Goal: Transaction & Acquisition: Book appointment/travel/reservation

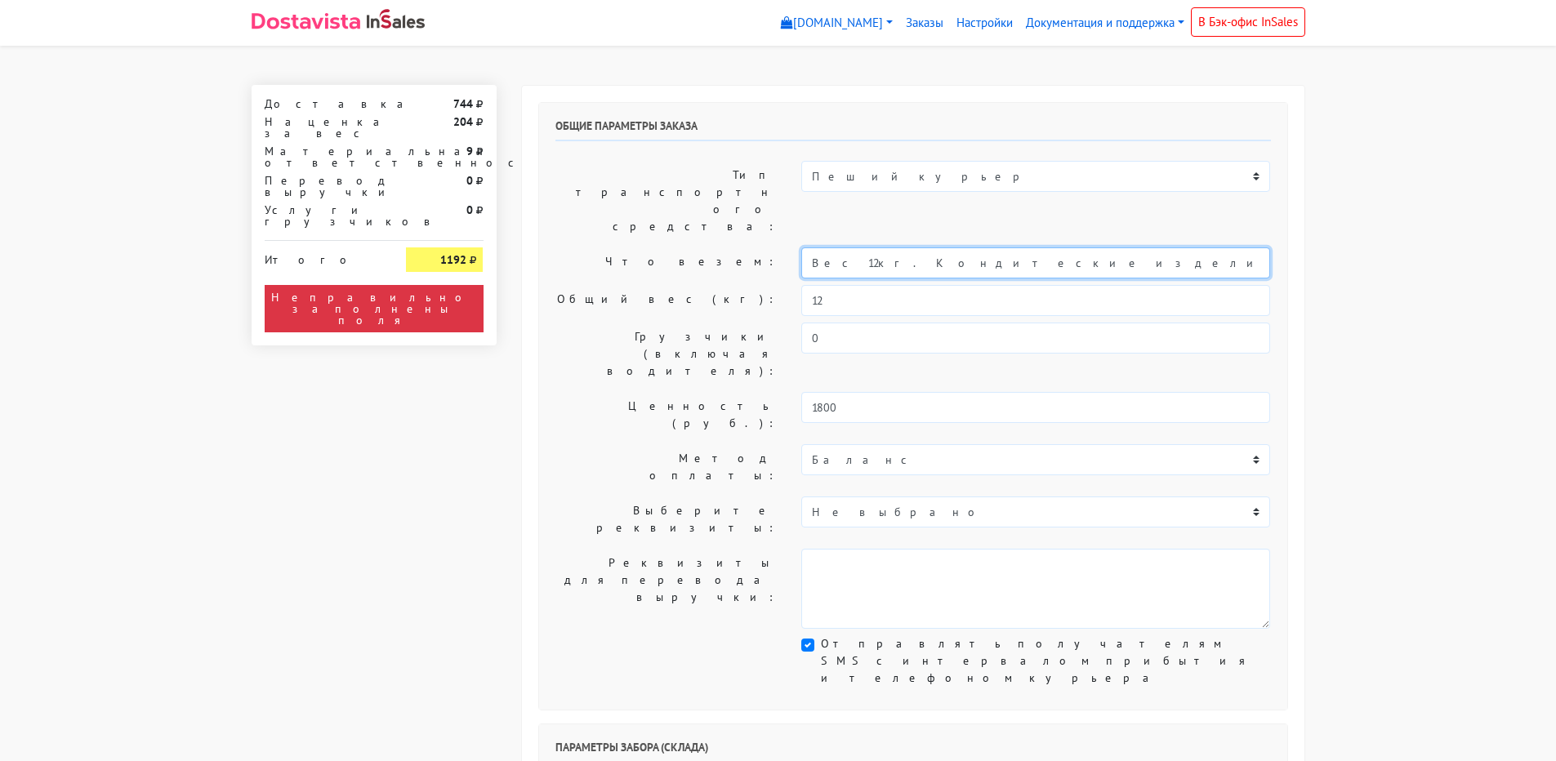
drag, startPoint x: 861, startPoint y: 216, endPoint x: 746, endPoint y: 228, distance: 114.9
click at [746, 247] on div "Что везем: Вес 12кг. Кондитеские изделия" at bounding box center [913, 262] width 740 height 31
type input "Короб: 30*30*20 см, 1,5 кг // Кондитерские изделия"
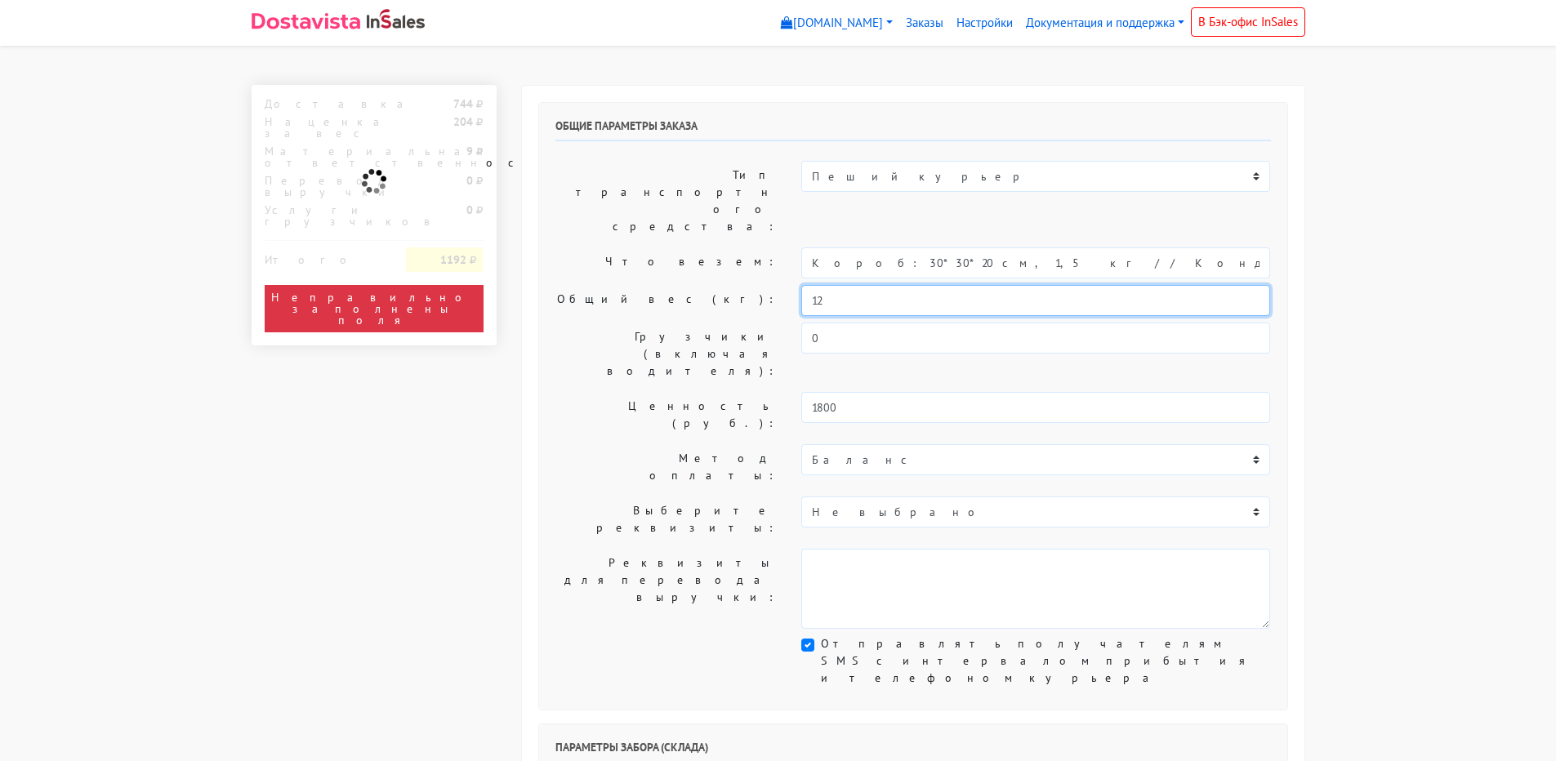
click at [835, 285] on input "12" at bounding box center [1035, 300] width 469 height 31
drag, startPoint x: 805, startPoint y: 251, endPoint x: 760, endPoint y: 252, distance: 44.9
click at [760, 285] on div "Общий вес (кг): 12" at bounding box center [913, 300] width 740 height 31
type input "1,5"
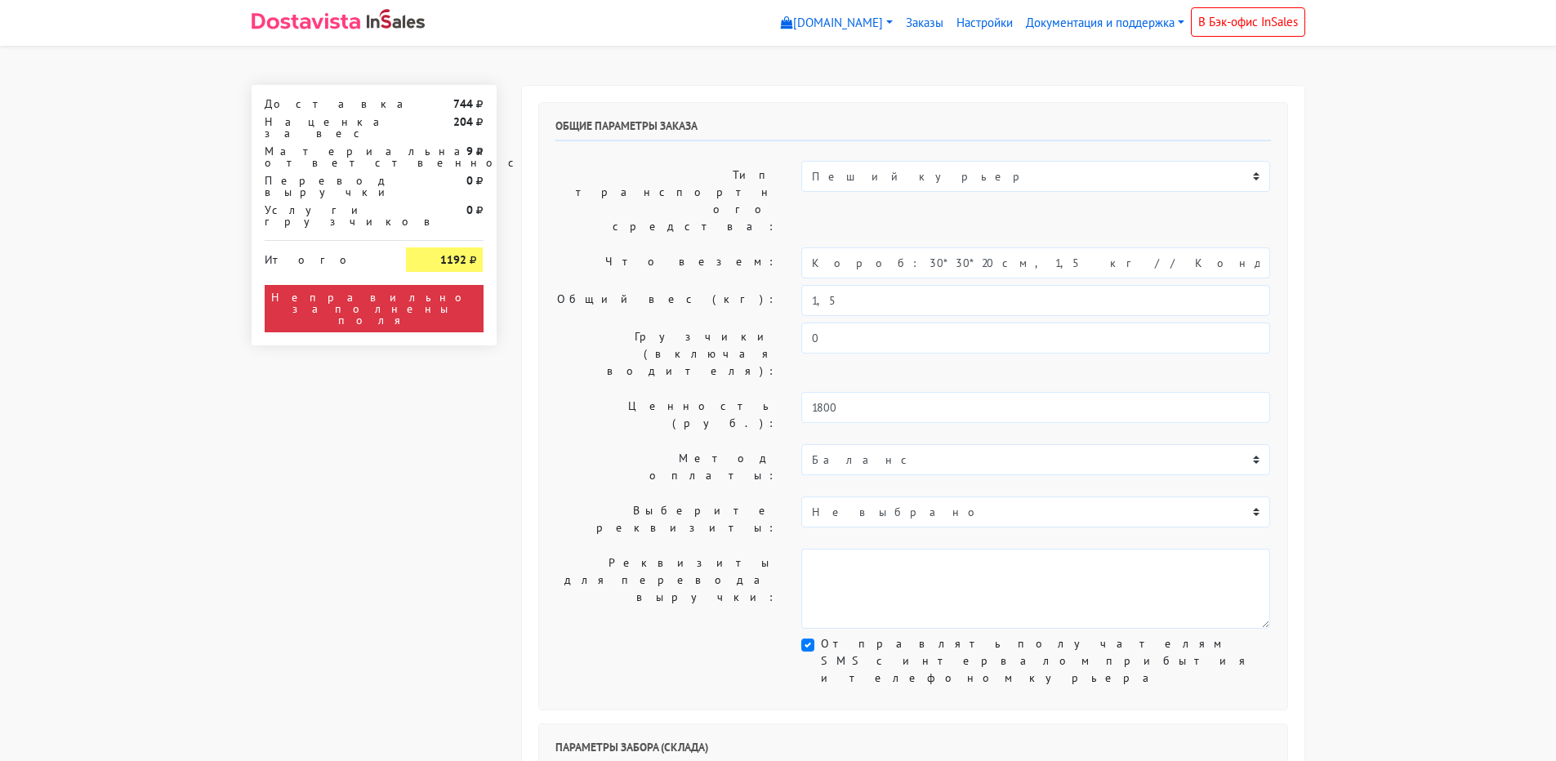
click at [653, 234] on div "Общие параметры заказа Тип транспортного средства: Пеший курьер Легковой автомо…" at bounding box center [913, 406] width 748 height 607
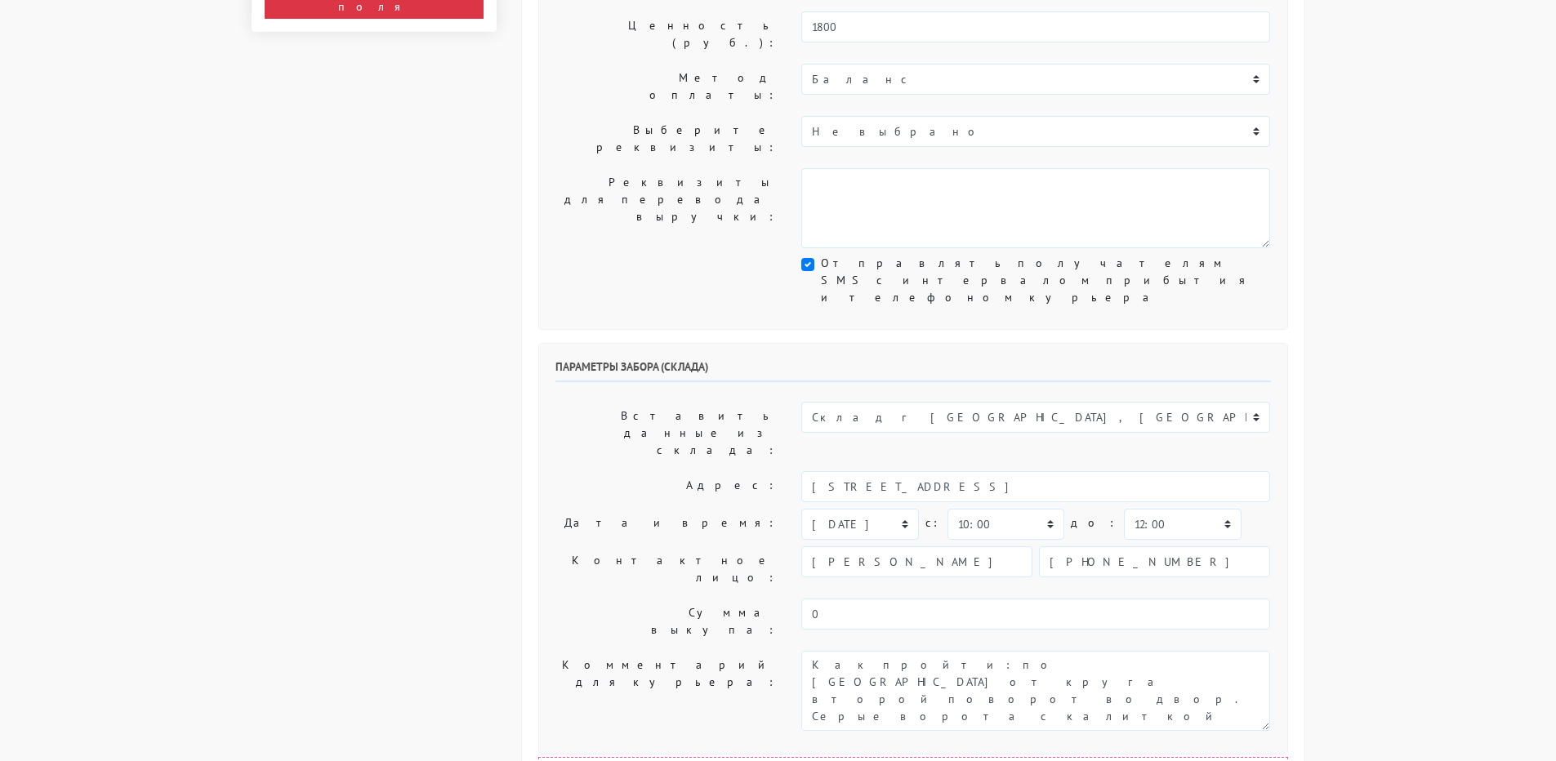
scroll to position [408, 0]
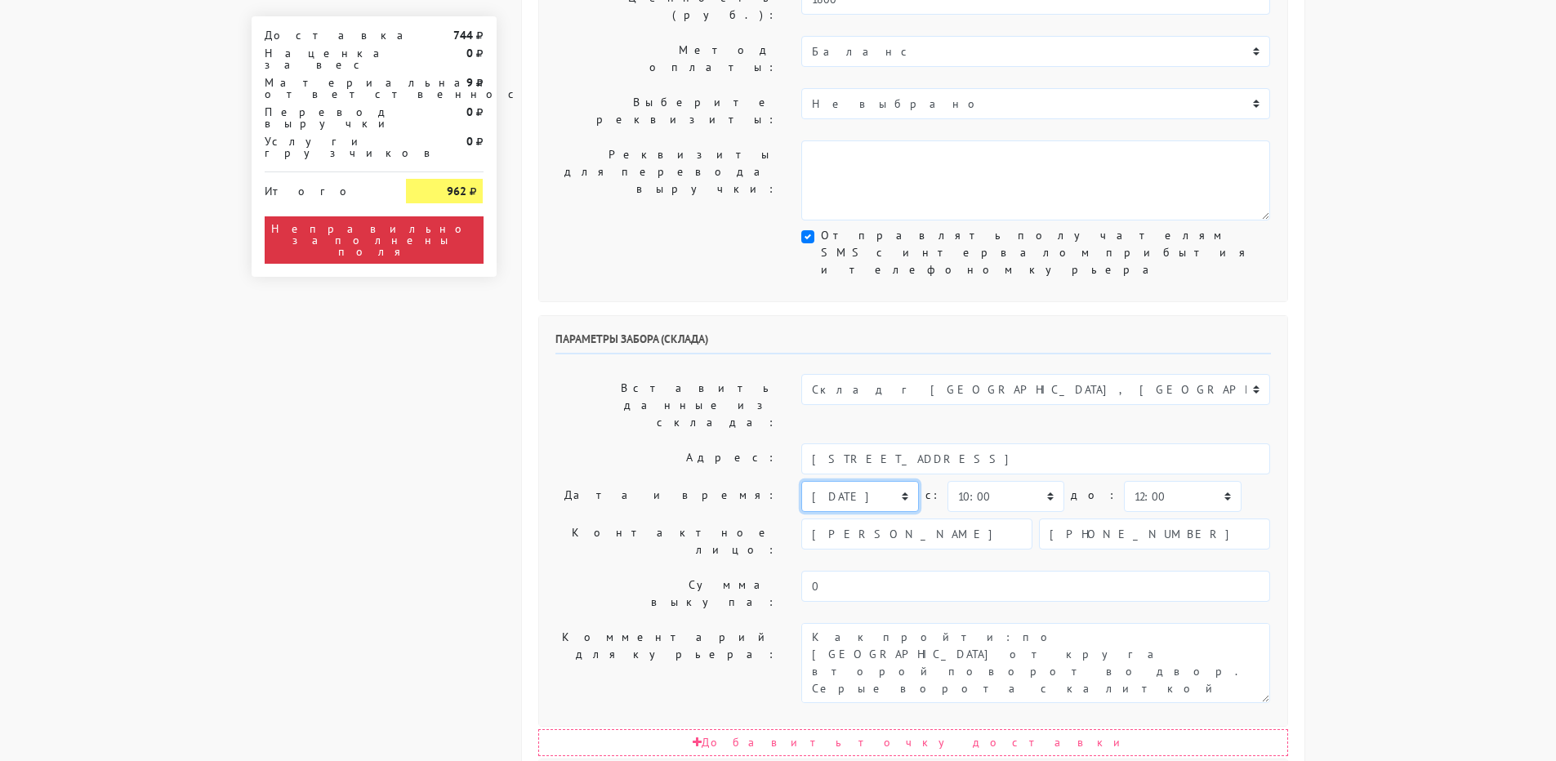
click at [860, 481] on select "[DATE] [DATE] [DATE] [DATE] [DATE] [DATE] [DATE] [DATE] [DATE]" at bounding box center [859, 496] width 117 height 31
select select "[DATE]"
click at [801, 481] on select "[DATE] [DATE] [DATE] [DATE] [DATE] [DATE] [DATE] [DATE] [DATE]" at bounding box center [859, 496] width 117 height 31
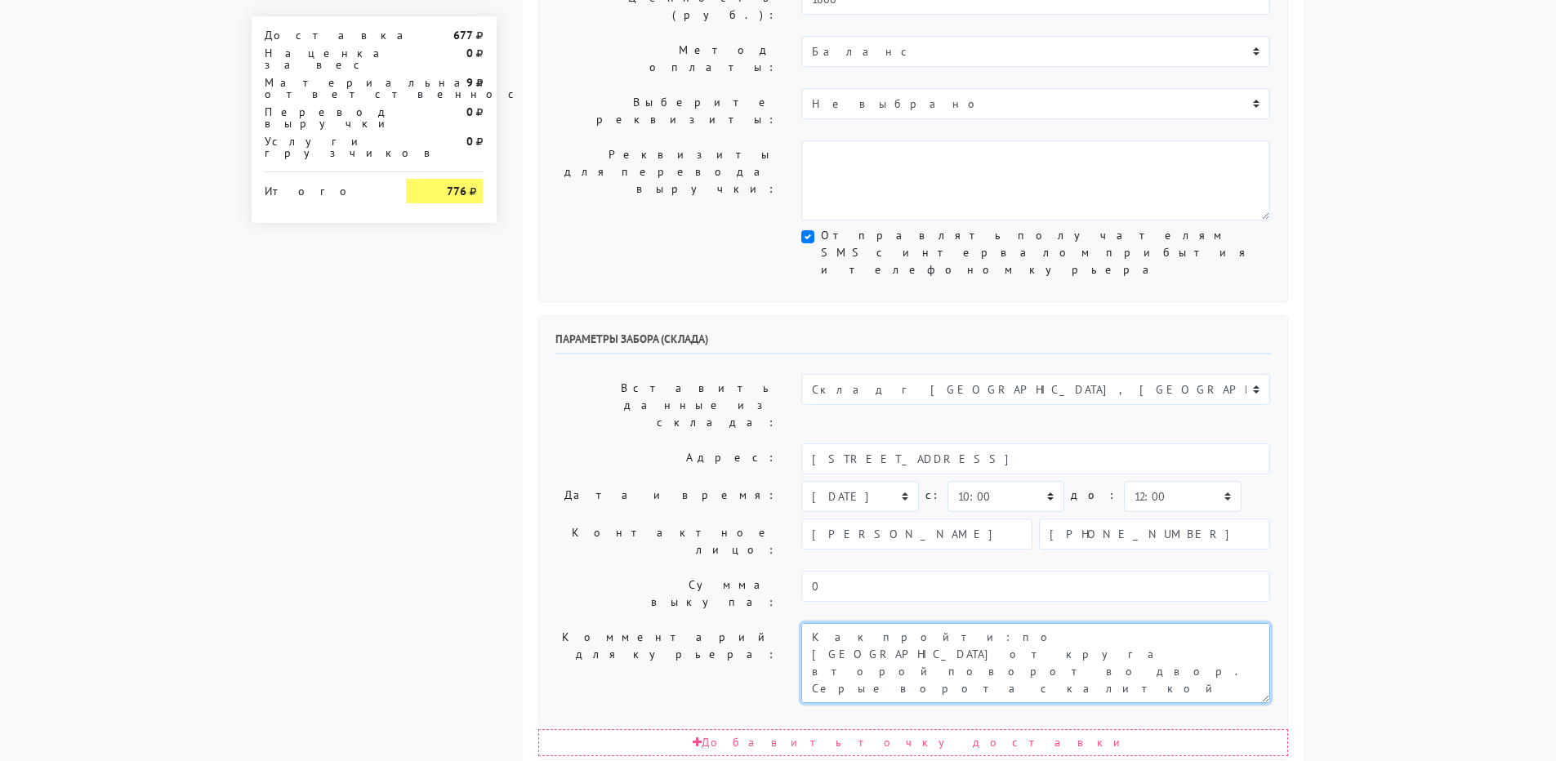
click at [811, 623] on textarea "Как пройти: по [GEOGRAPHIC_DATA] от круга второй поворот во двор. Серые ворота …" at bounding box center [1035, 663] width 469 height 80
type textarea "Заказ 31630. Как пройти: по [GEOGRAPHIC_DATA] от круга второй поворот во двор. …"
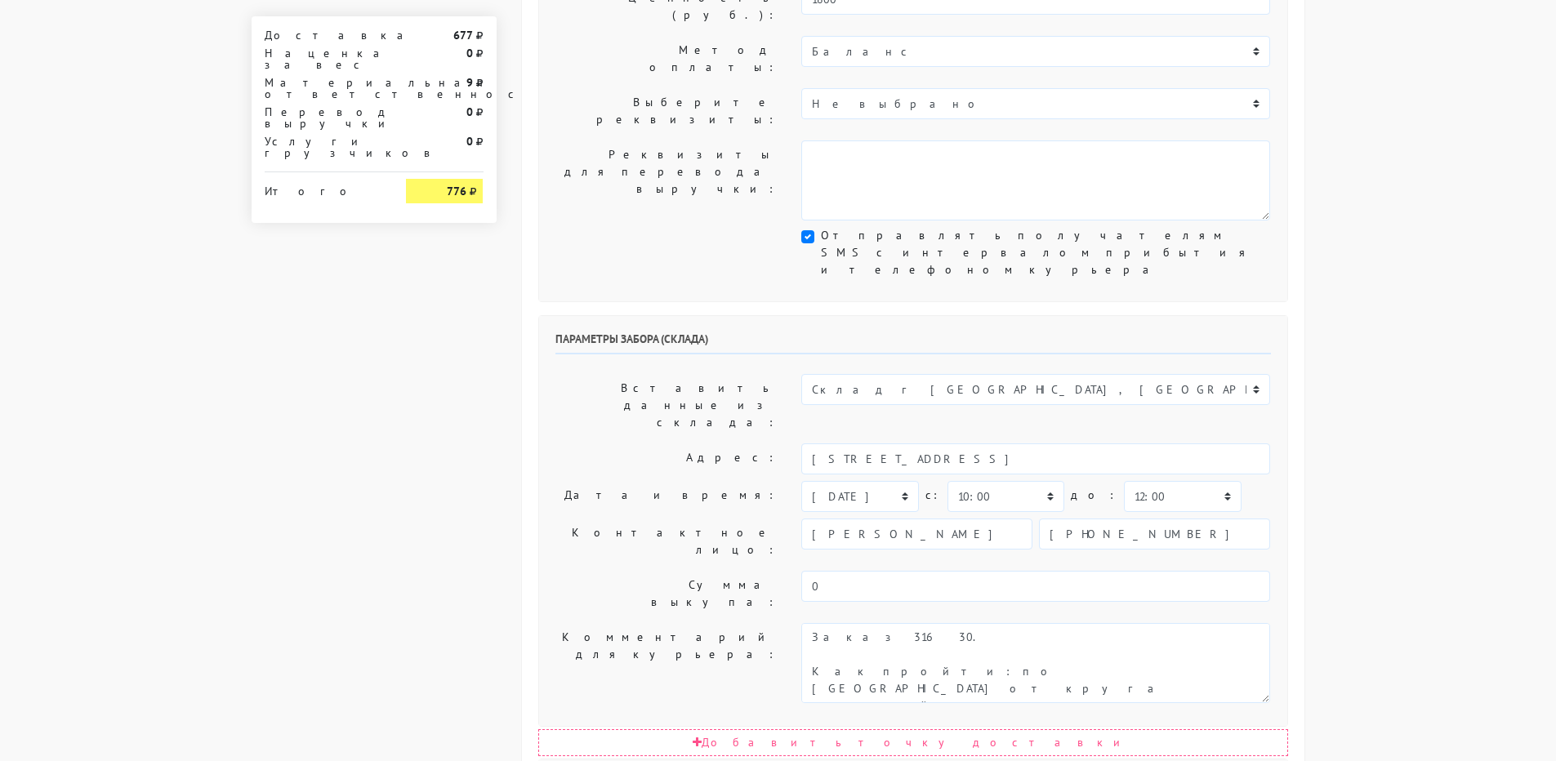
click at [576, 571] on label "Сумма выкупа:" at bounding box center [666, 594] width 247 height 46
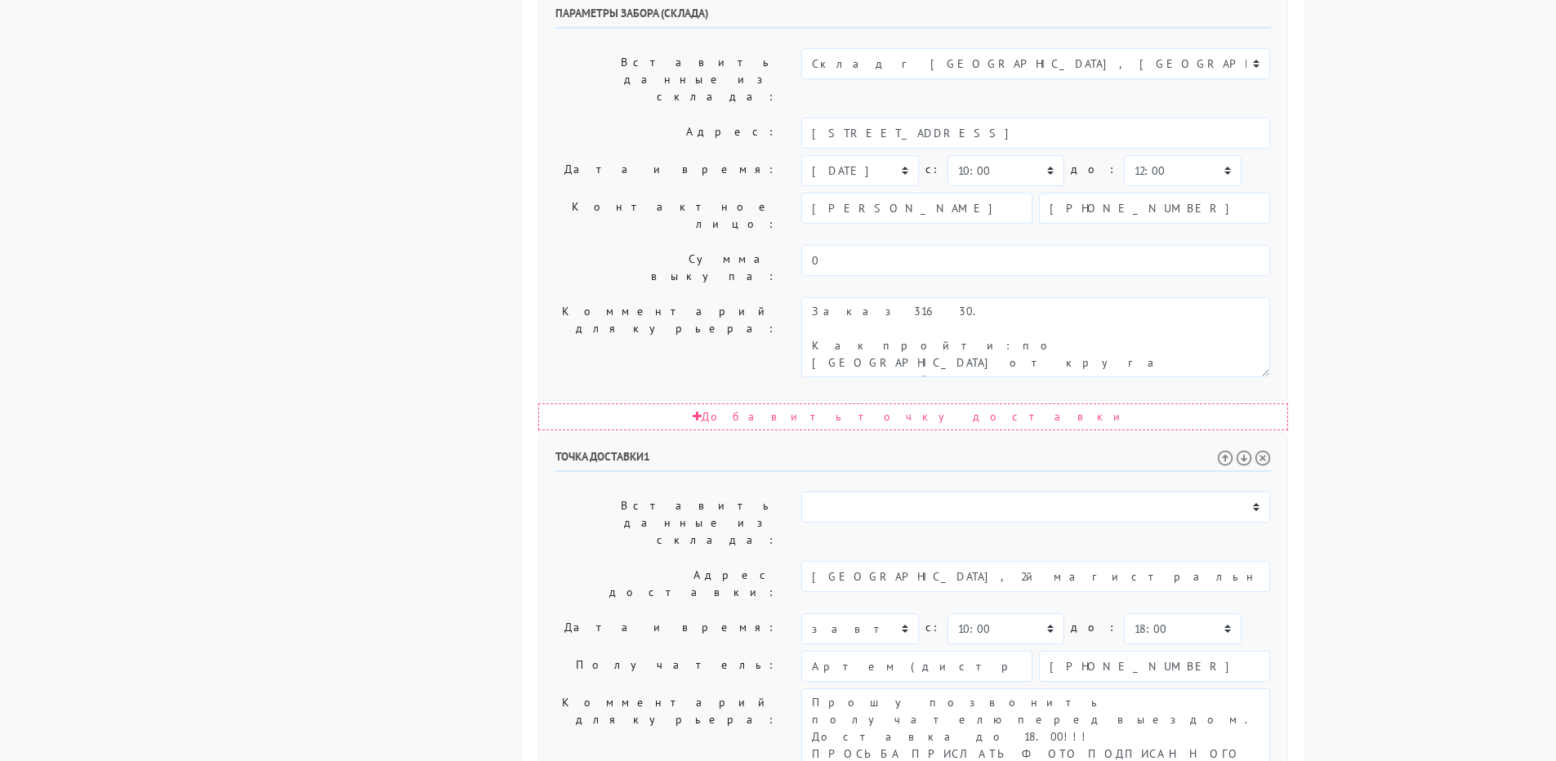
scroll to position [735, 0]
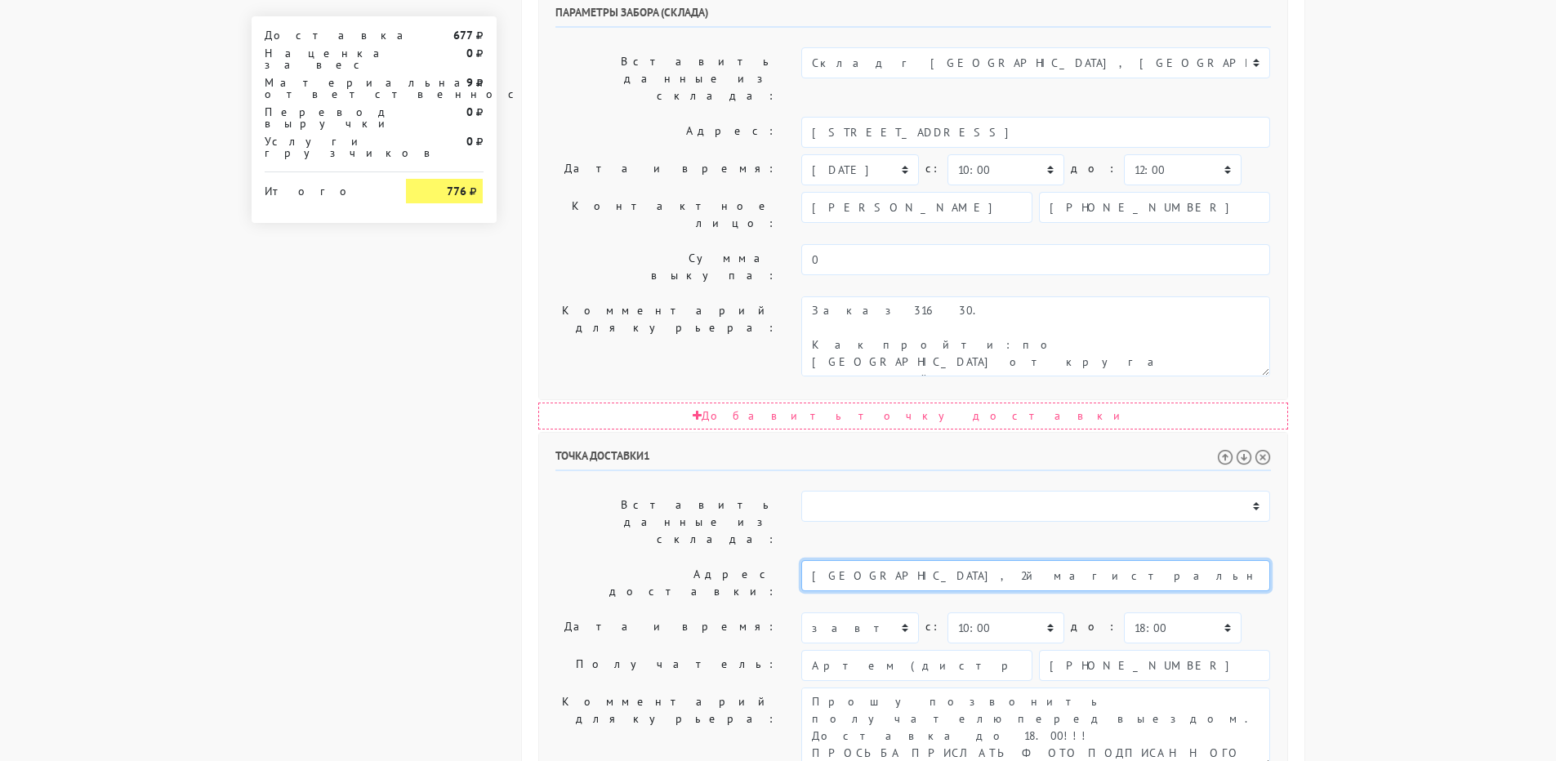
click at [1062, 560] on input "[GEOGRAPHIC_DATA], 2й магистральный тупик 5А Диллерский центр Черри / Контактны…" at bounding box center [1035, 575] width 469 height 31
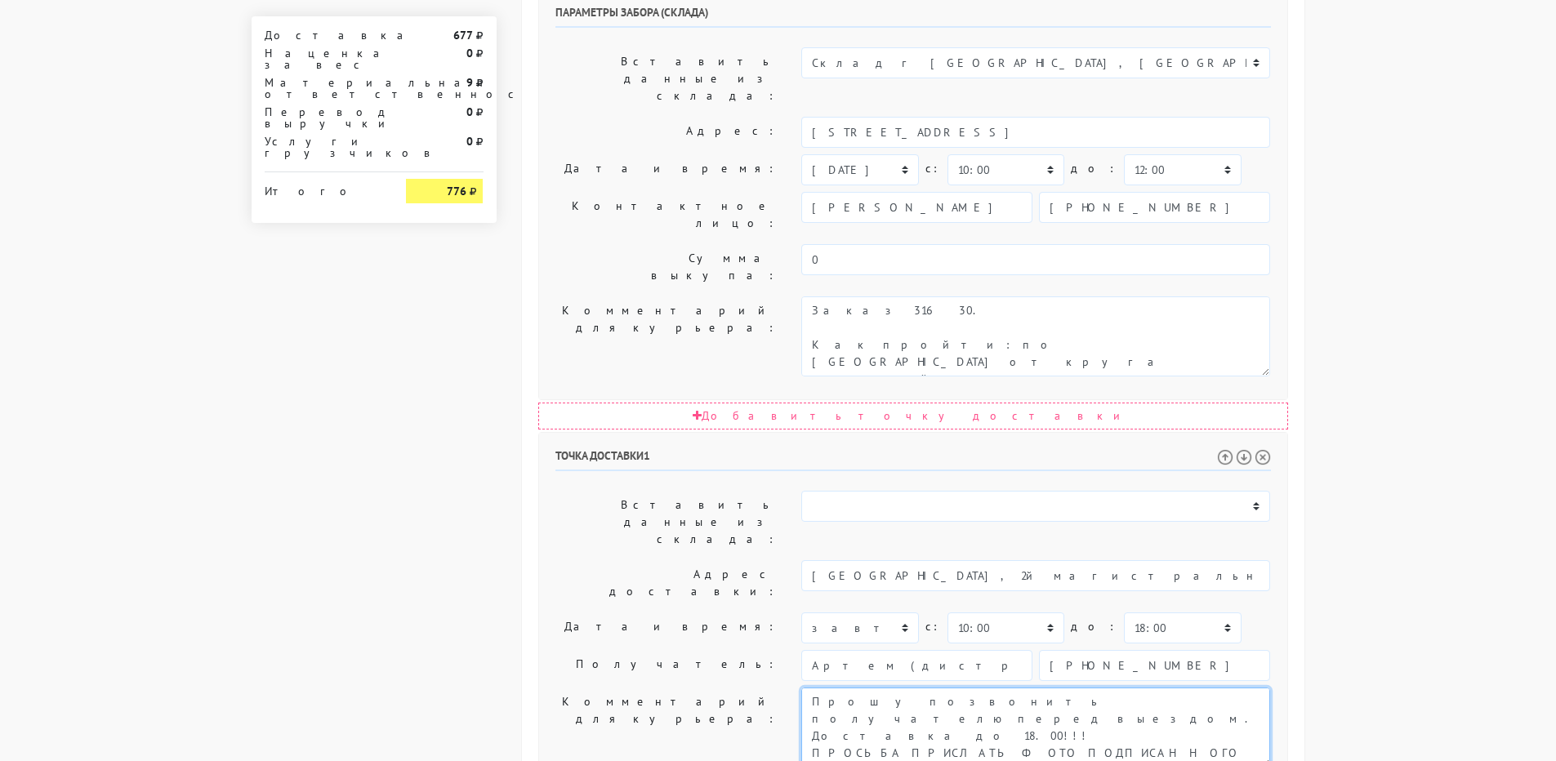
scroll to position [34, 0]
drag, startPoint x: 1135, startPoint y: 439, endPoint x: 1191, endPoint y: 519, distance: 97.4
click at [1191, 519] on div "Точка доставки 1 Вставить данные из склада: Склад г [GEOGRAPHIC_DATA], [GEOGRAP…" at bounding box center [913, 716] width 748 height 566
click at [1009, 688] on textarea "Прошу позвонить получателю перед выездом. Доставка до 18.00!!! ПРОСЬБА ПРИСЛАТЬ…" at bounding box center [1035, 728] width 469 height 80
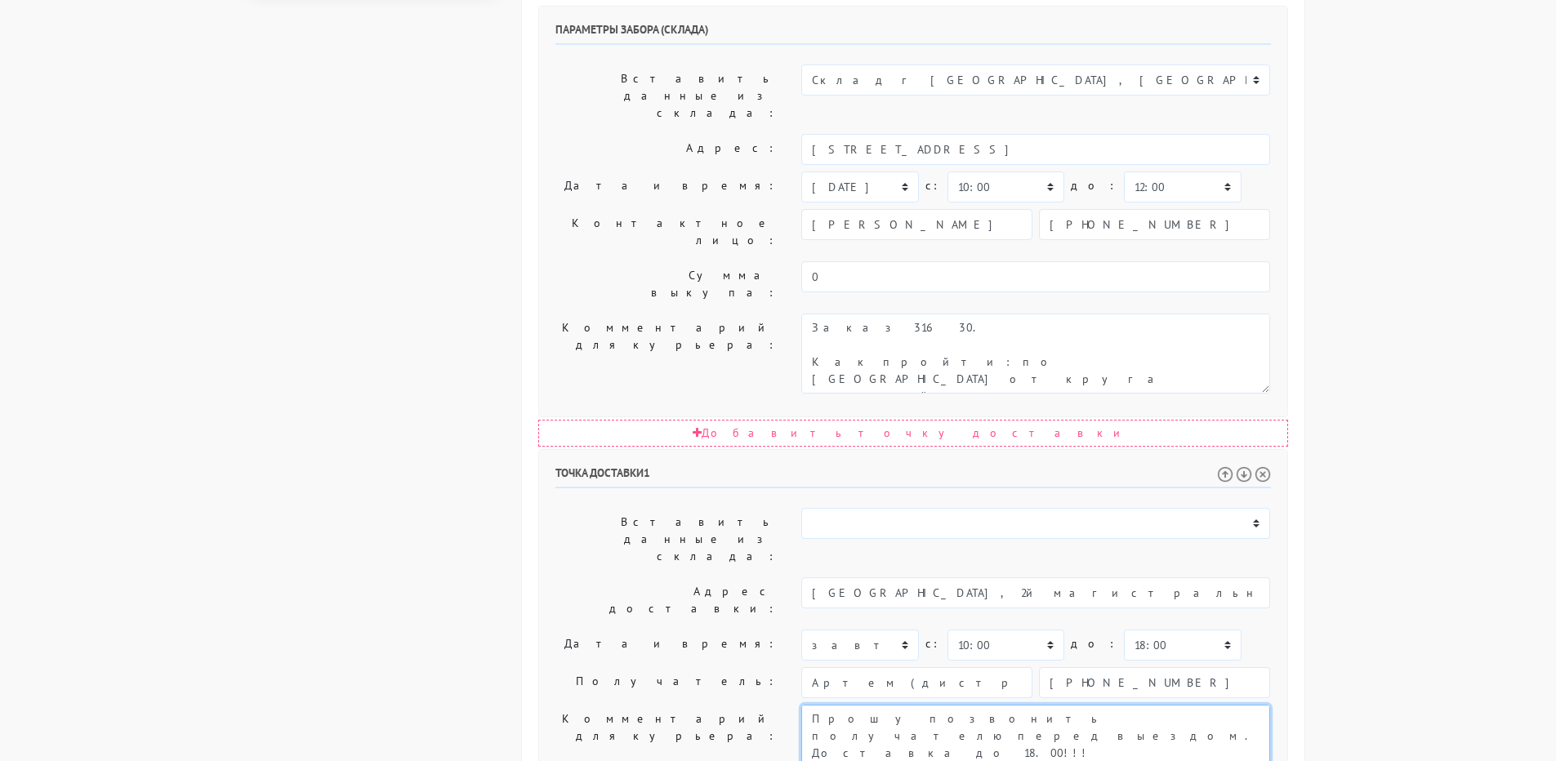
scroll to position [735, 0]
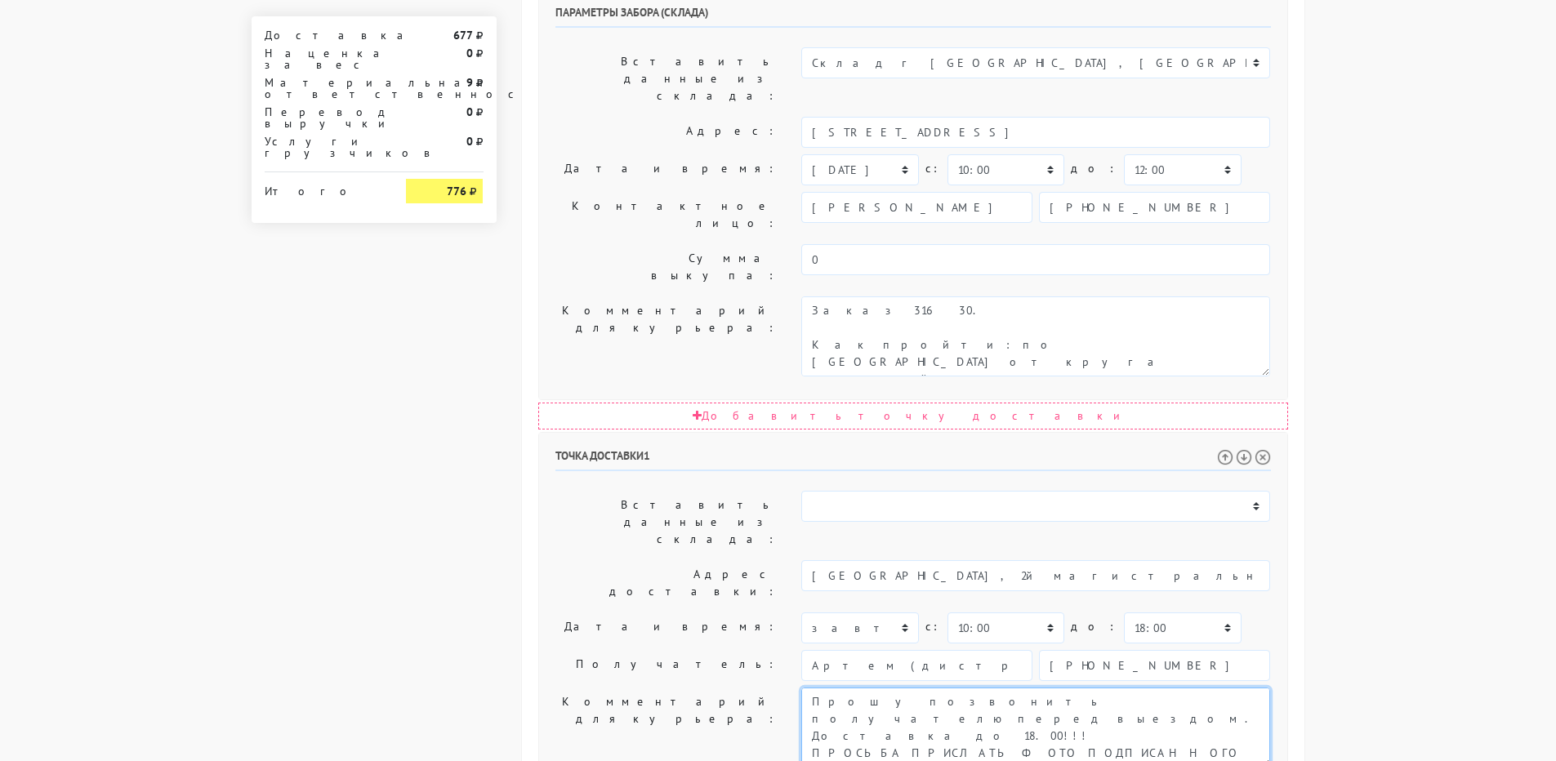
drag, startPoint x: 1265, startPoint y: 502, endPoint x: 1271, endPoint y: 684, distance: 182.2
click at [1281, 704] on div "Общие параметры заказа Тип транспортного средства: Пеший курьер Легковой автомо…" at bounding box center [913, 221] width 782 height 1741
drag, startPoint x: 1268, startPoint y: 500, endPoint x: 1158, endPoint y: 467, distance: 114.2
click at [1352, 733] on body "[DOMAIN_NAME] [DOMAIN_NAME] Выйти Заказы Настройки 0" at bounding box center [778, 283] width 1556 height 2036
click at [1139, 613] on select "00:00 00:30 01:00 01:30 02:00 02:30 03:00 03:30 04:00 04:30 05:00 05:30 06:00 0…" at bounding box center [1182, 628] width 117 height 31
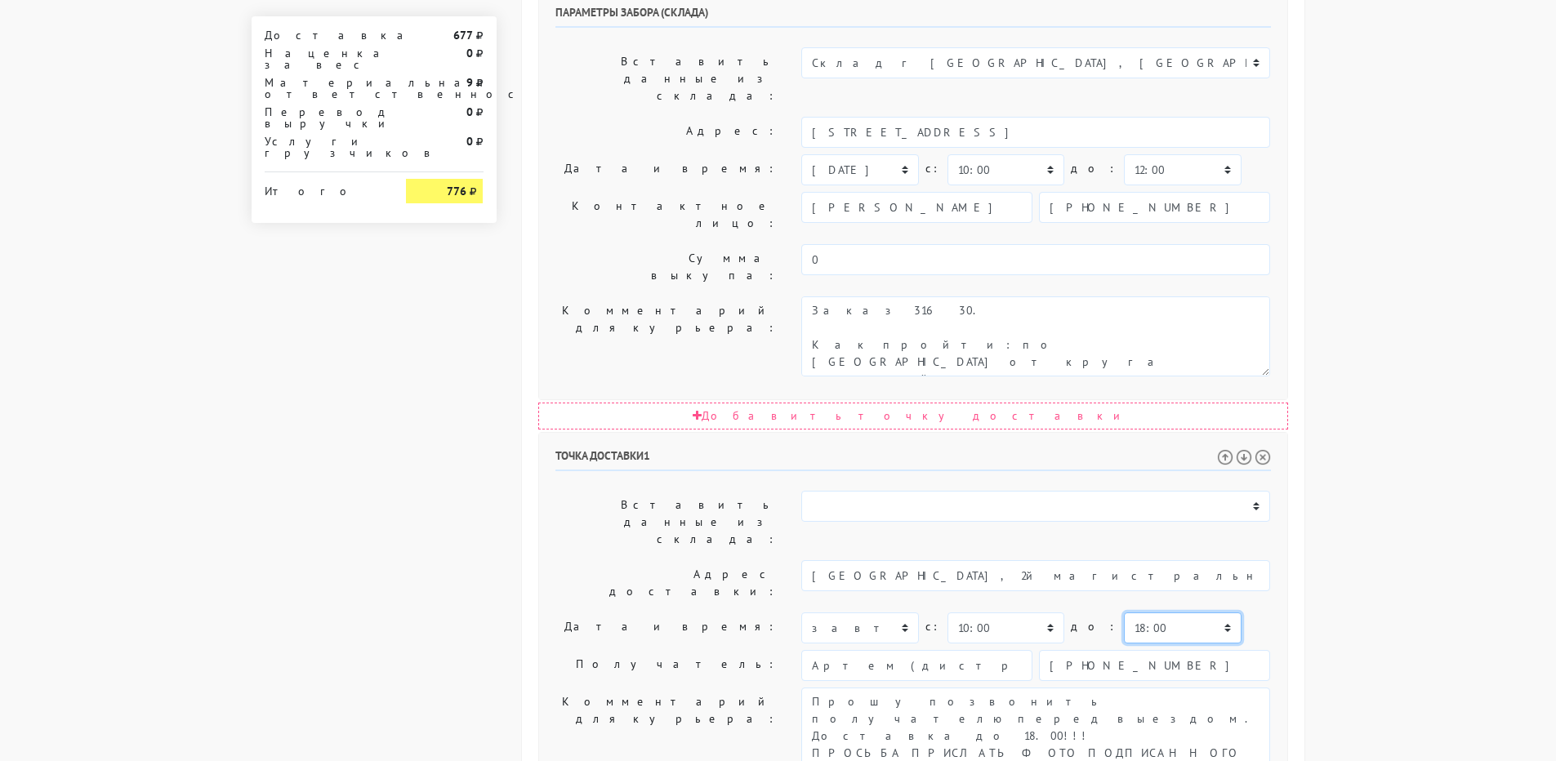
select select "17:30"
click at [1124, 613] on select "00:00 00:30 01:00 01:30 02:00 02:30 03:00 03:30 04:00 04:30 05:00 05:30 06:00 0…" at bounding box center [1182, 628] width 117 height 31
click at [395, 508] on div "Доставка 677 Наценка за вес 0 Материальная ответственность 9 Перевод выручки 0 …" at bounding box center [374, 338] width 270 height 1976
drag, startPoint x: 1139, startPoint y: 435, endPoint x: 1196, endPoint y: 437, distance: 57.2
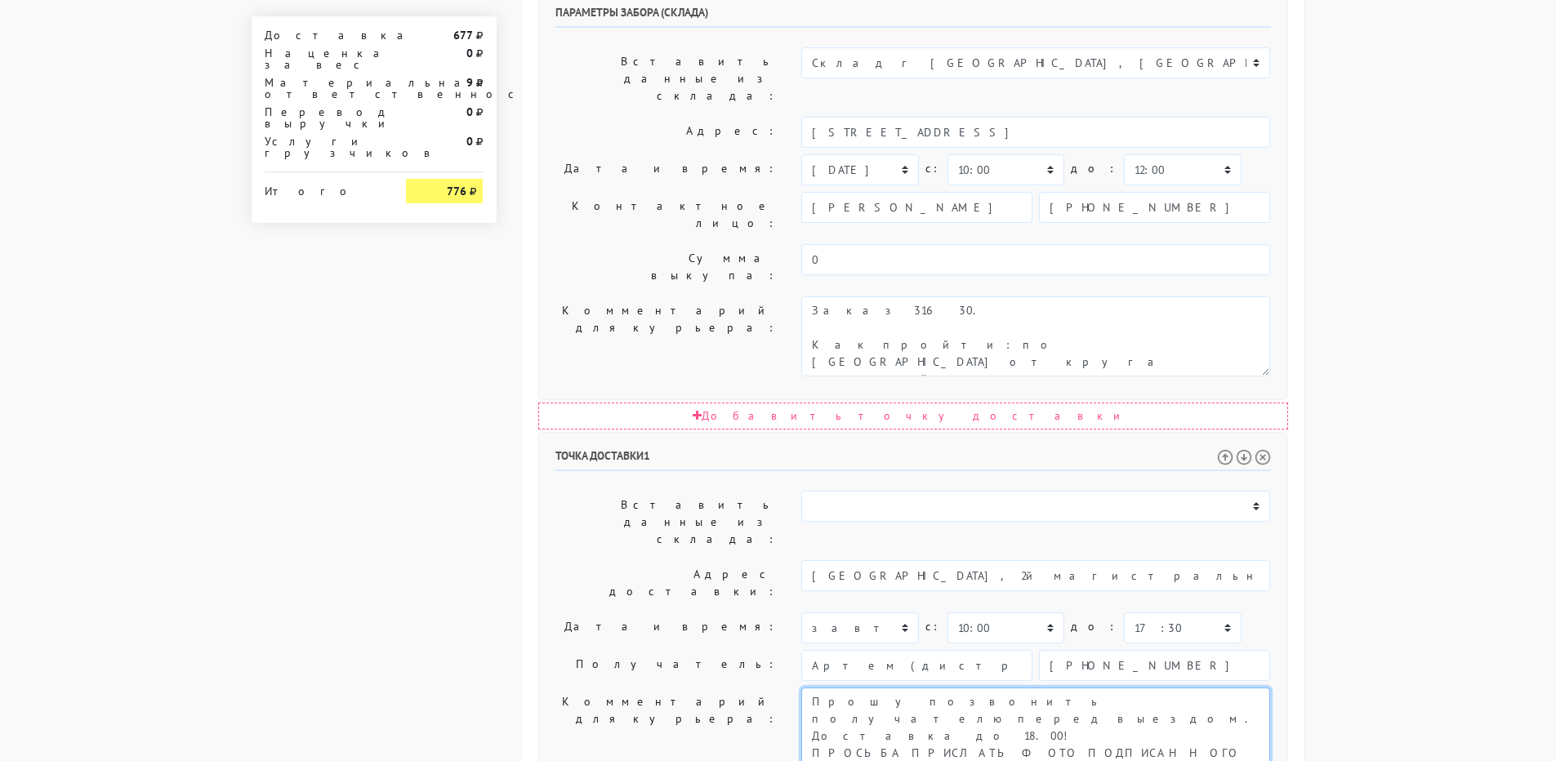
drag, startPoint x: 950, startPoint y: 470, endPoint x: 1143, endPoint y: 575, distance: 220.0
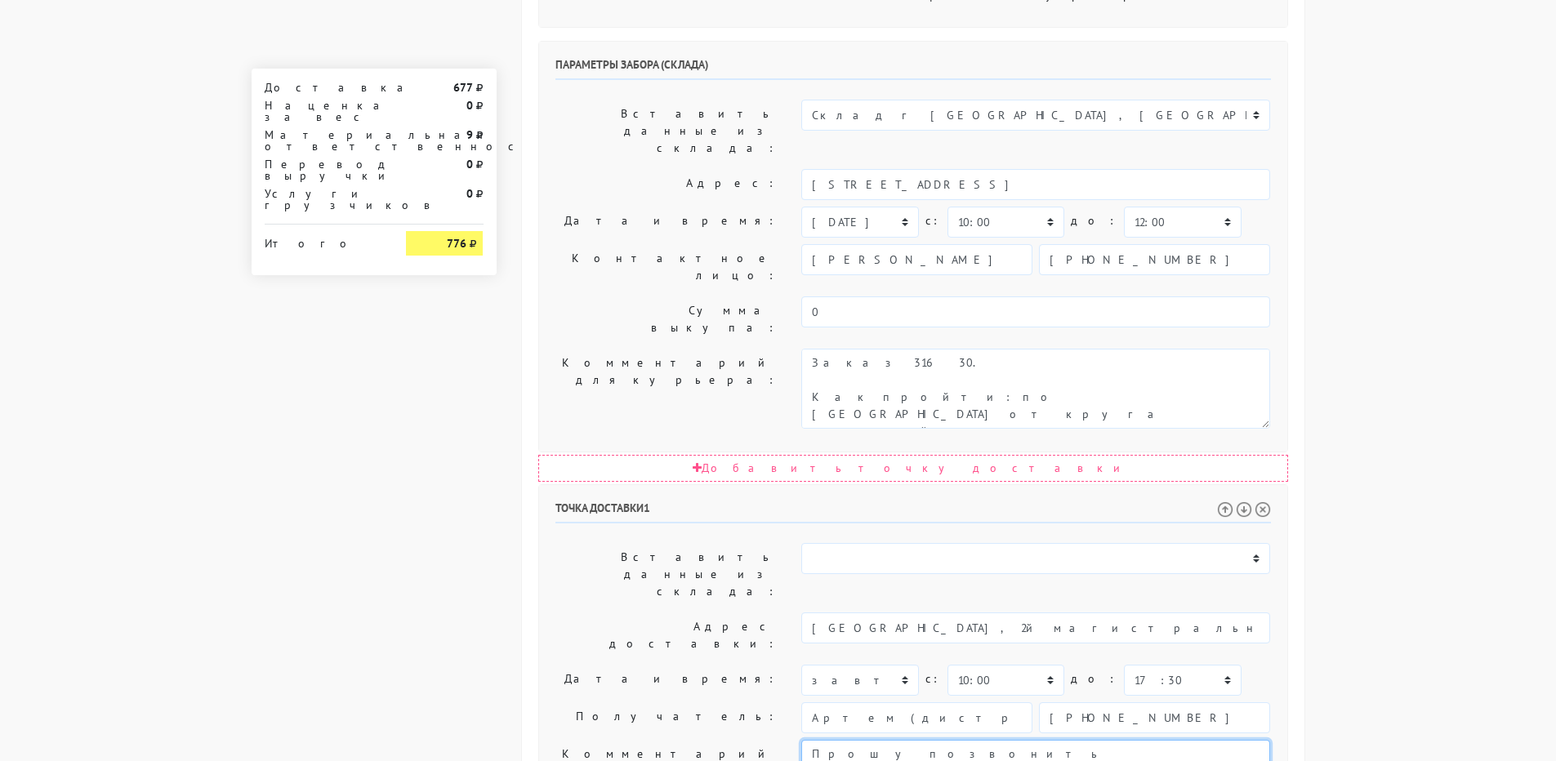
scroll to position [653, 0]
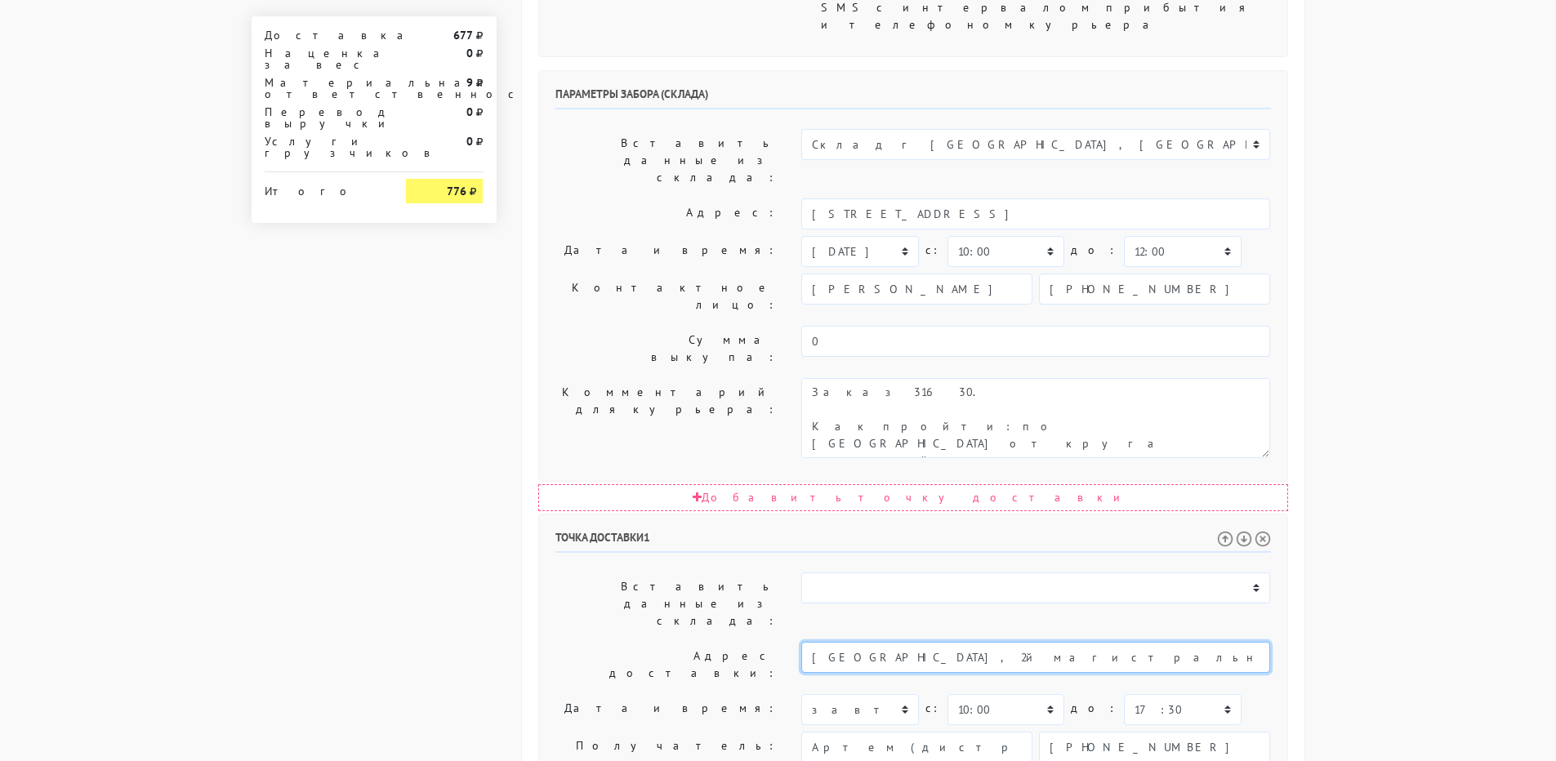
click at [1134, 642] on input "[GEOGRAPHIC_DATA], 2й магистральный тупик 5А Диллерский центр Черри / Контактны…" at bounding box center [1035, 657] width 469 height 31
paste textarea "[GEOGRAPHIC_DATA], 2й магистральный тупик 5А Диллерский центр Черри / Контактны…"
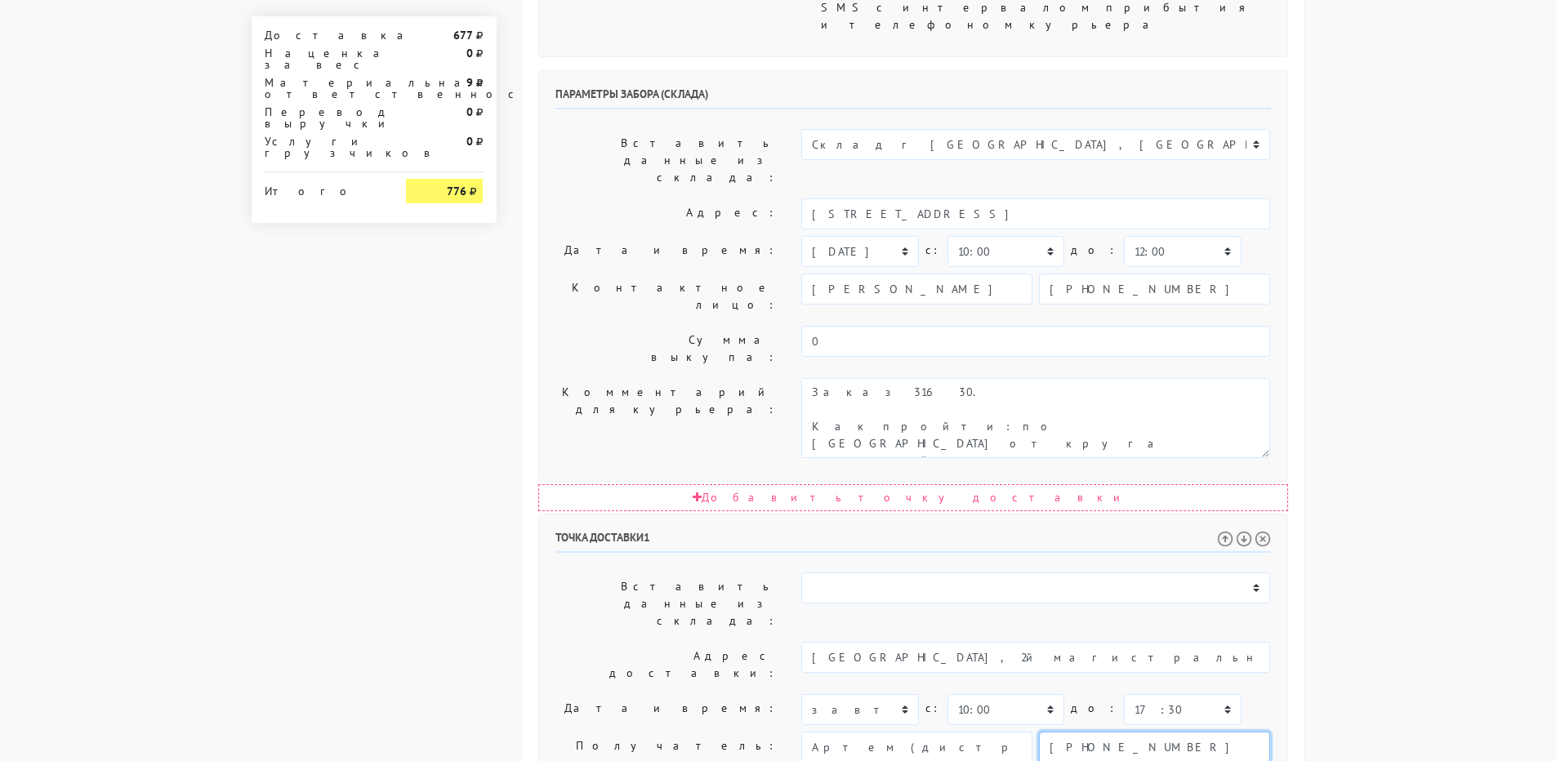
click at [1148, 732] on input "[PHONE_NUMBER]" at bounding box center [1154, 747] width 231 height 31
paste textarea "[PHONE_NUMBER]"
drag, startPoint x: 828, startPoint y: 591, endPoint x: 1076, endPoint y: 592, distance: 248.3
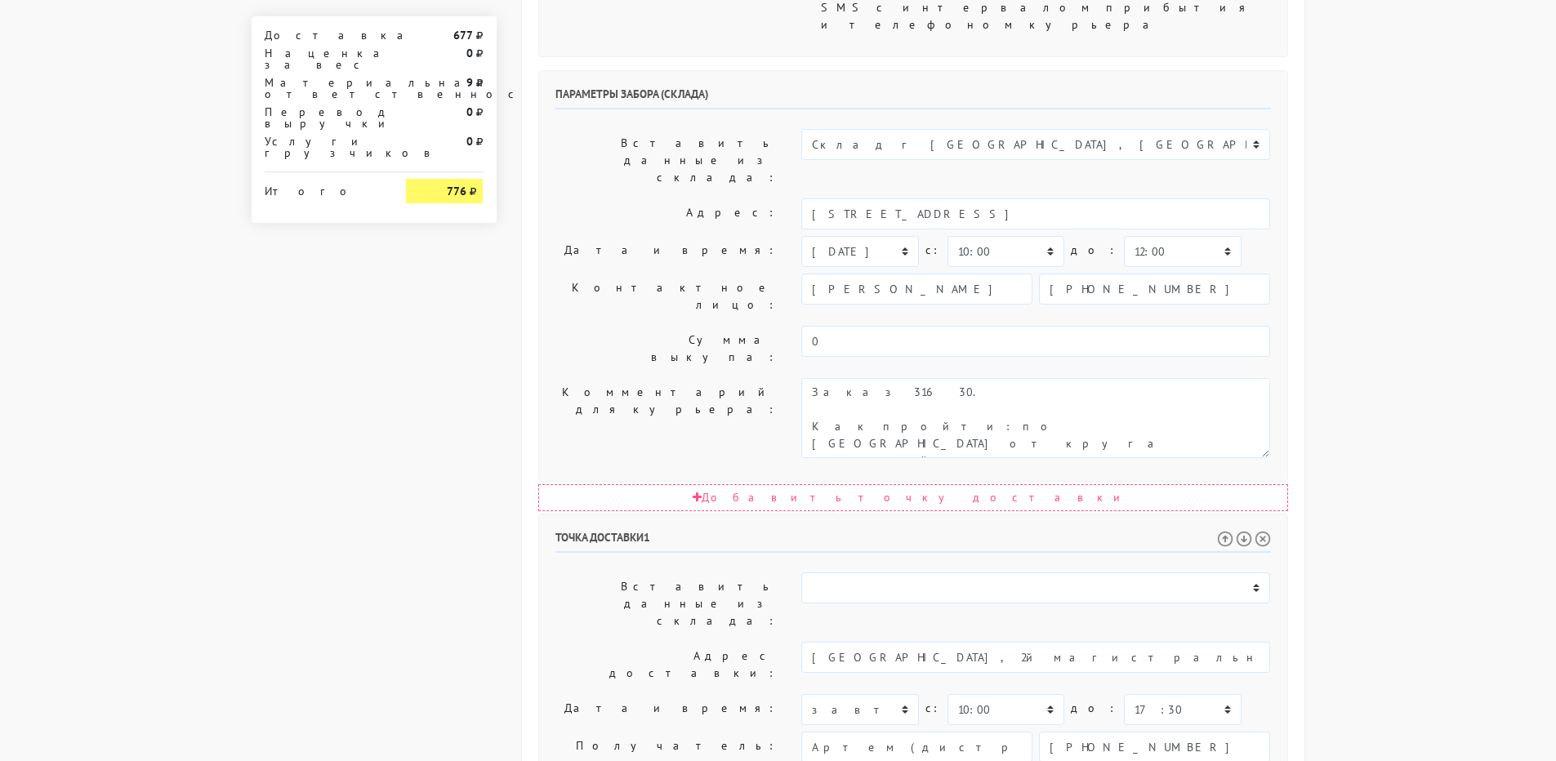
drag, startPoint x: 823, startPoint y: 586, endPoint x: 1060, endPoint y: 586, distance: 236.8
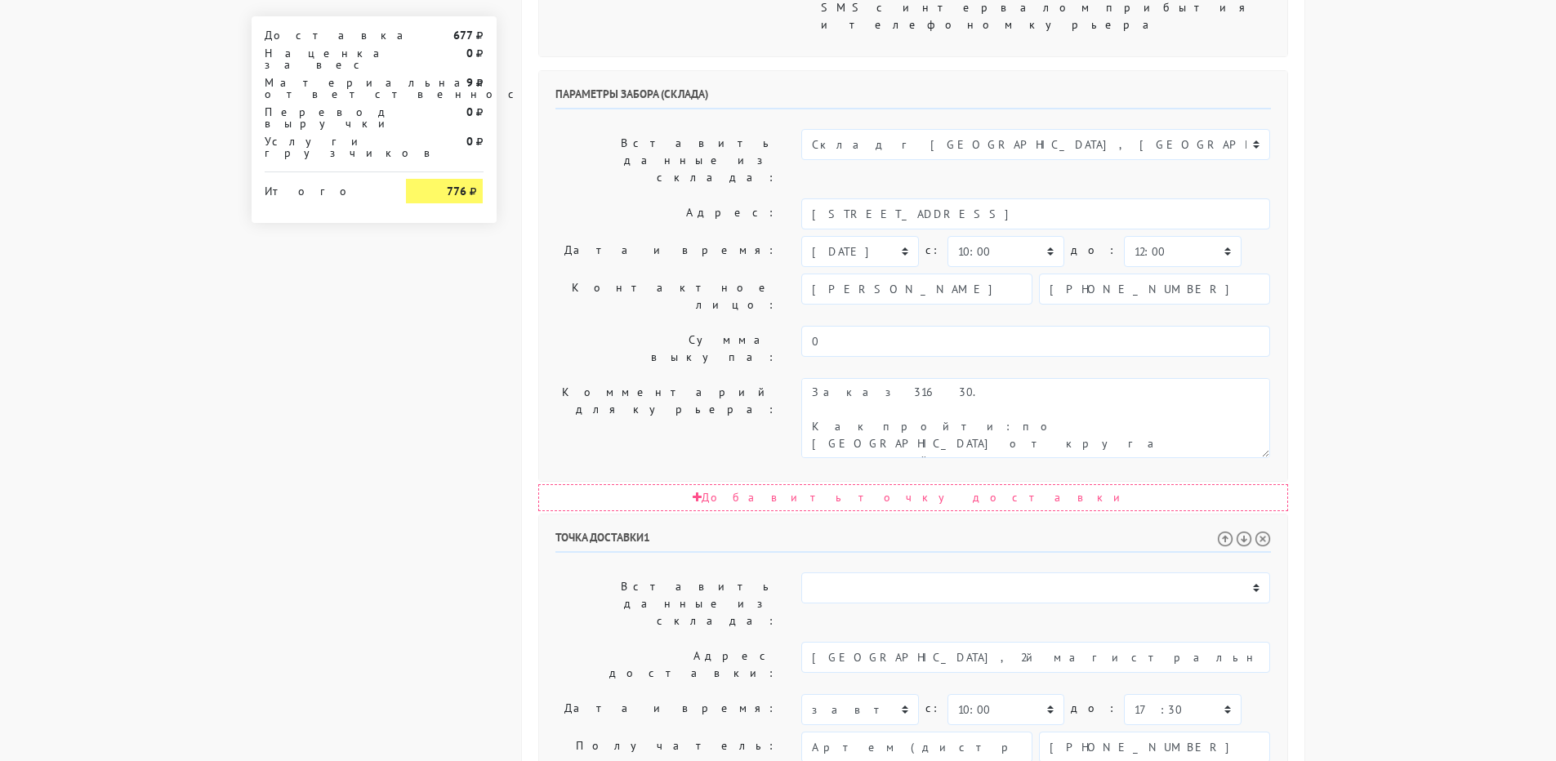
paste textarea "доп. тел.: [PHONE_NUMBER], Артем"
type textarea "Прошу позвонить получателю перед выездом. Доставка до 18.00! [GEOGRAPHIC_DATA],…"
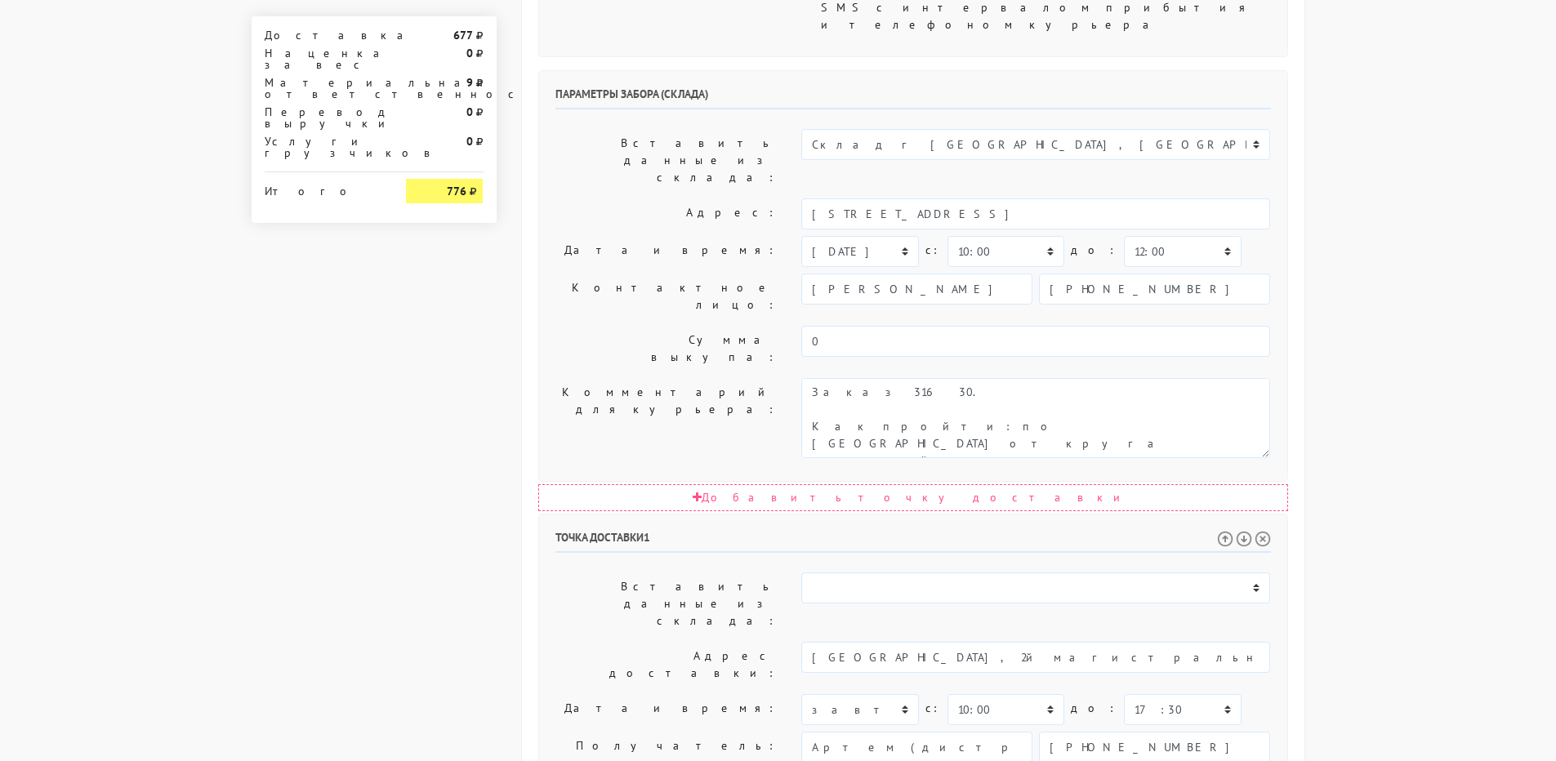
click at [1109, 732] on input "[PHONE_NUMBER]" at bounding box center [1154, 747] width 231 height 31
paste input "89650005557"
type input "89650005557"
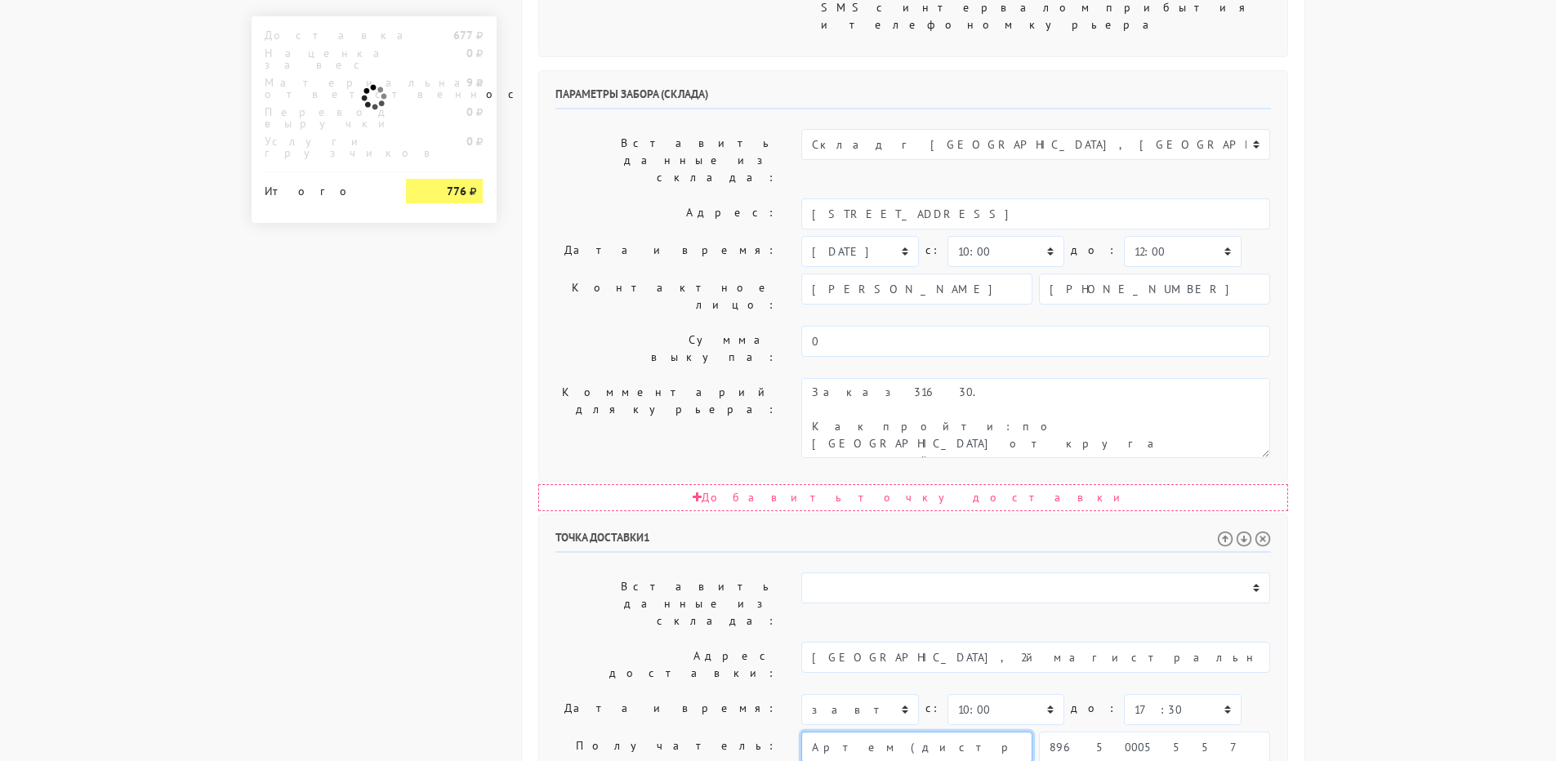
drag, startPoint x: 914, startPoint y: 481, endPoint x: 688, endPoint y: 481, distance: 226.2
click at [690, 732] on div "Получатель: Артем (дистрибьютор) 89650005557" at bounding box center [913, 747] width 740 height 31
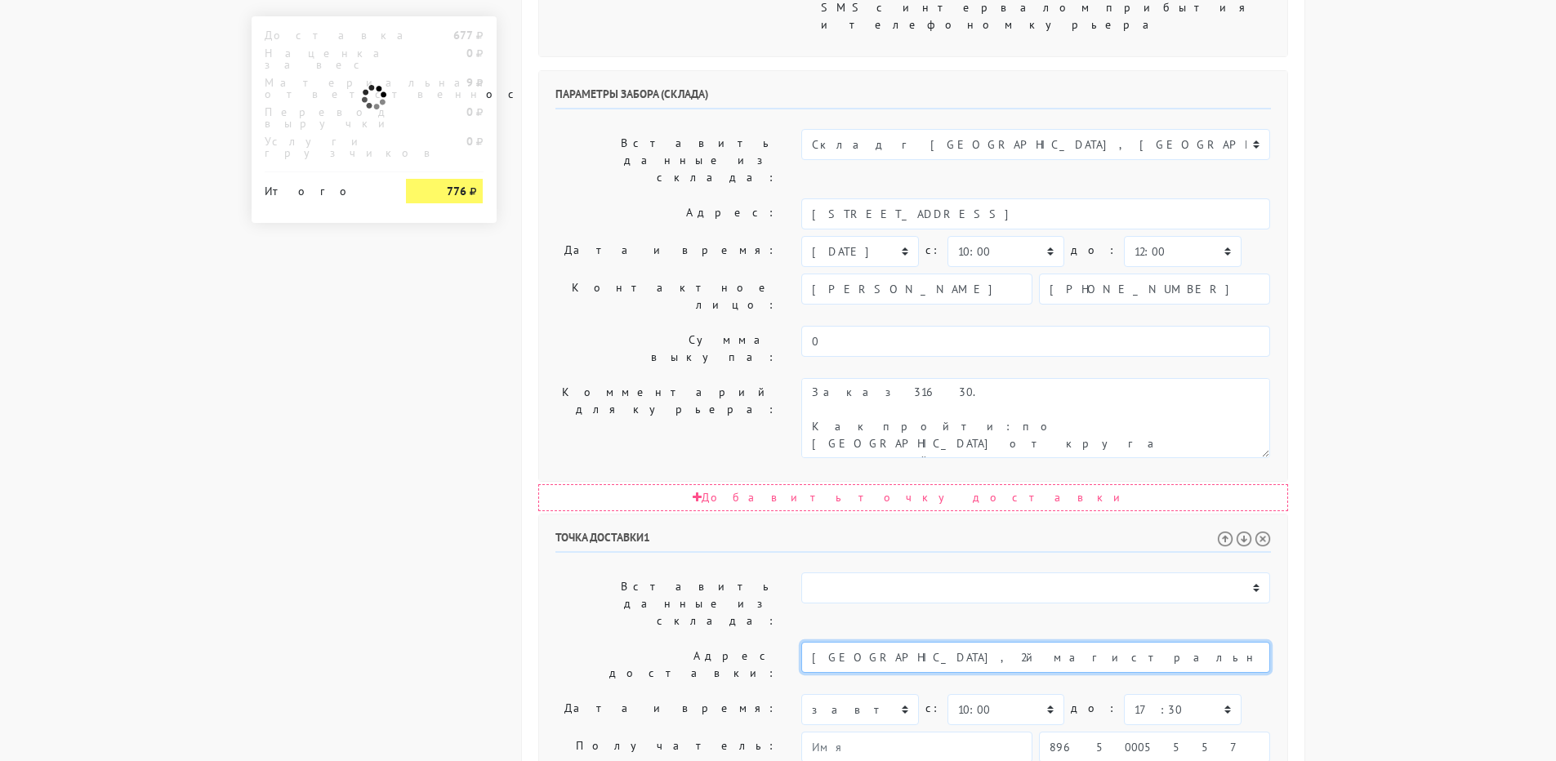
scroll to position [0, 37]
drag, startPoint x: 1119, startPoint y: 408, endPoint x: 1394, endPoint y: 408, distance: 275.2
click at [1394, 408] on body "[DOMAIN_NAME] [DOMAIN_NAME] Выйти Заказы Настройки 0" at bounding box center [778, 377] width 1556 height 2061
click at [1008, 642] on input "[GEOGRAPHIC_DATA], 2й магистральный тупик 5А Диллерский центр Черри" at bounding box center [1035, 657] width 469 height 31
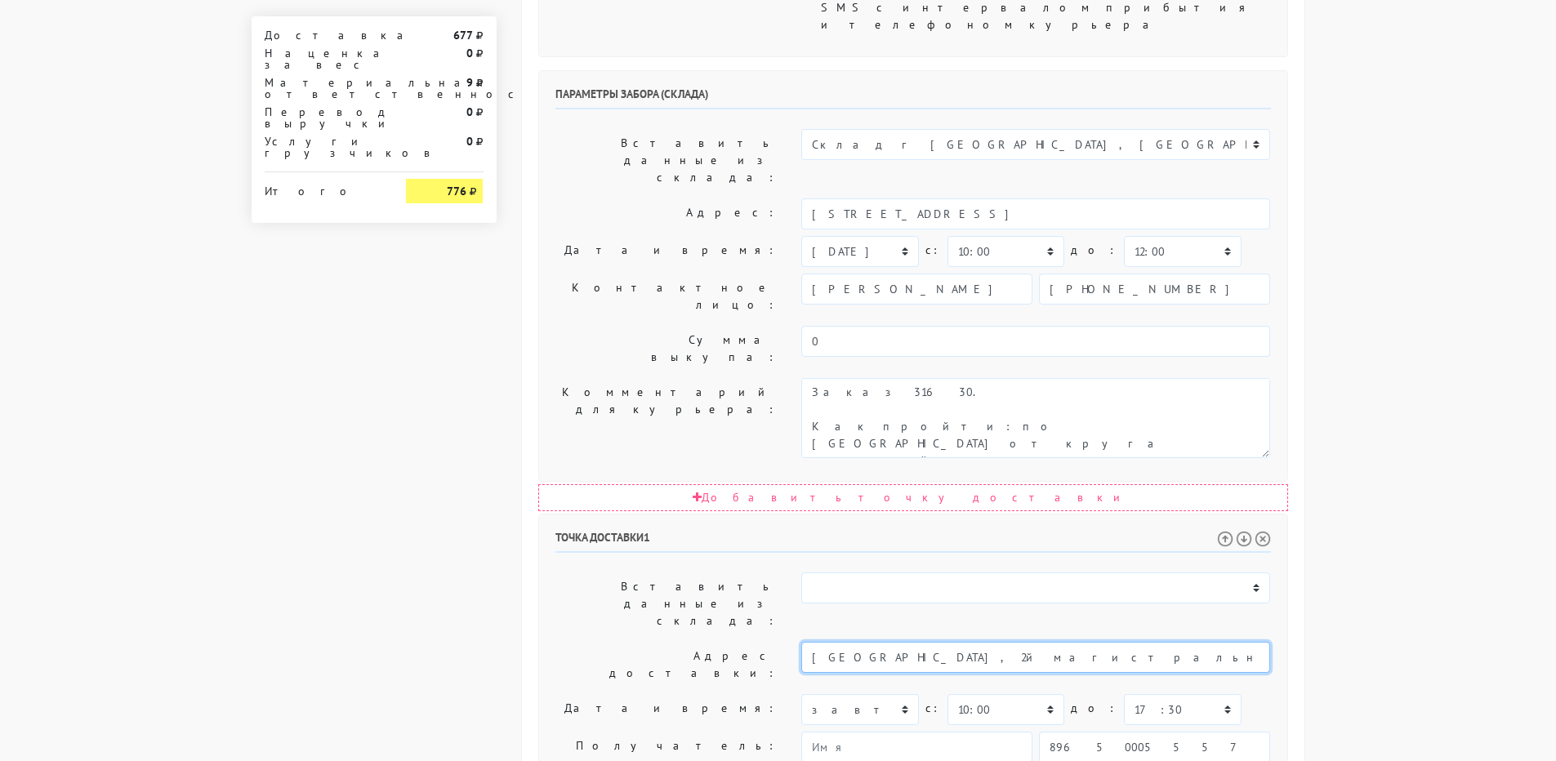
drag, startPoint x: 1008, startPoint y: 404, endPoint x: 1059, endPoint y: 403, distance: 51.5
click at [1059, 642] on input "[GEOGRAPHIC_DATA], 2й магистральный тупик 5А Диллерский центр Черри" at bounding box center [1035, 657] width 469 height 31
click at [1043, 674] on li "[STREET_ADDRESS]. [PERSON_NAME] Центр, официальный дилер" at bounding box center [1035, 685] width 467 height 22
type input "[STREET_ADDRESS]. [PERSON_NAME] Центр, официальный дилер"
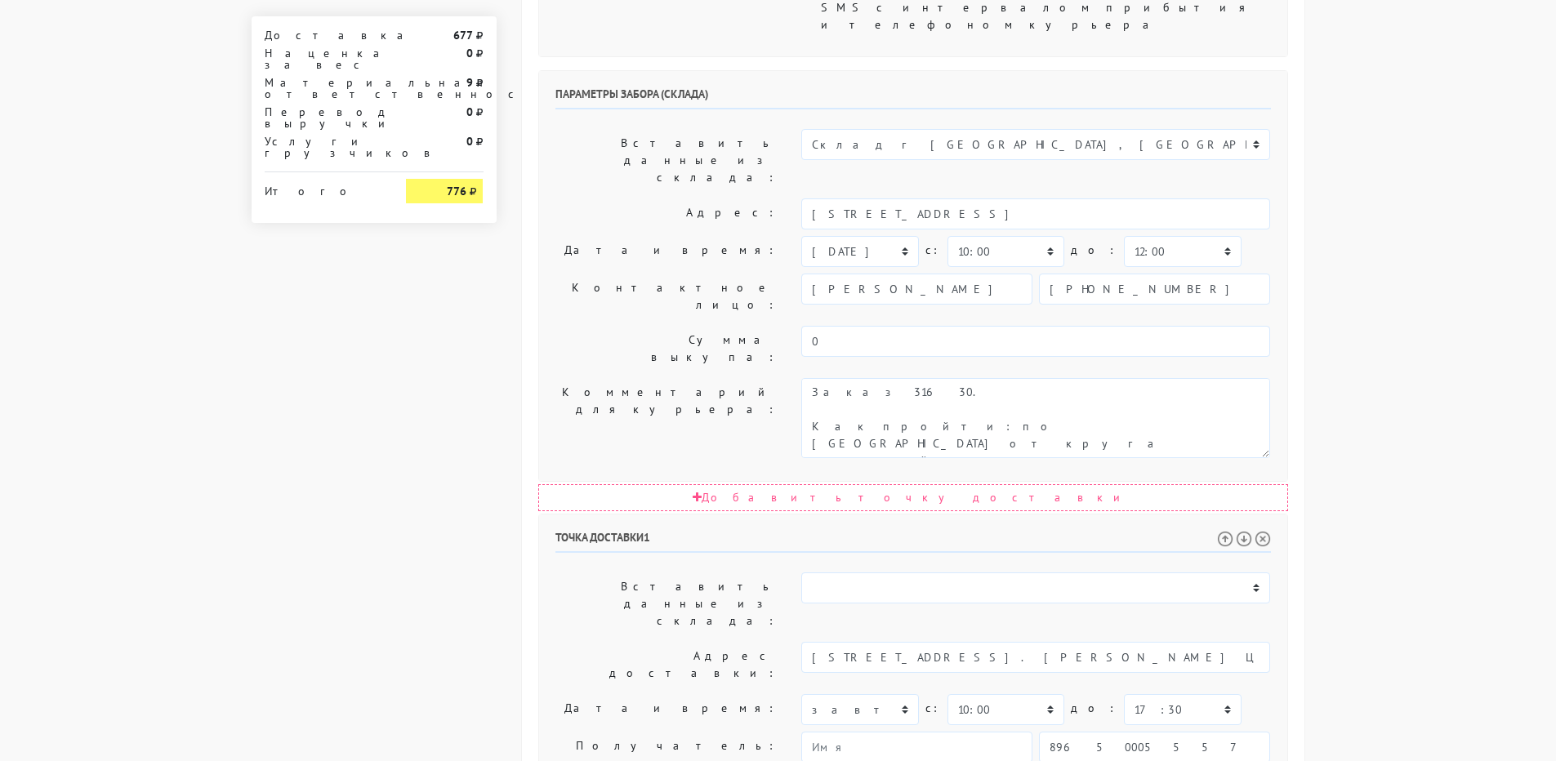
click at [597, 694] on label "Дата и время:" at bounding box center [666, 709] width 247 height 31
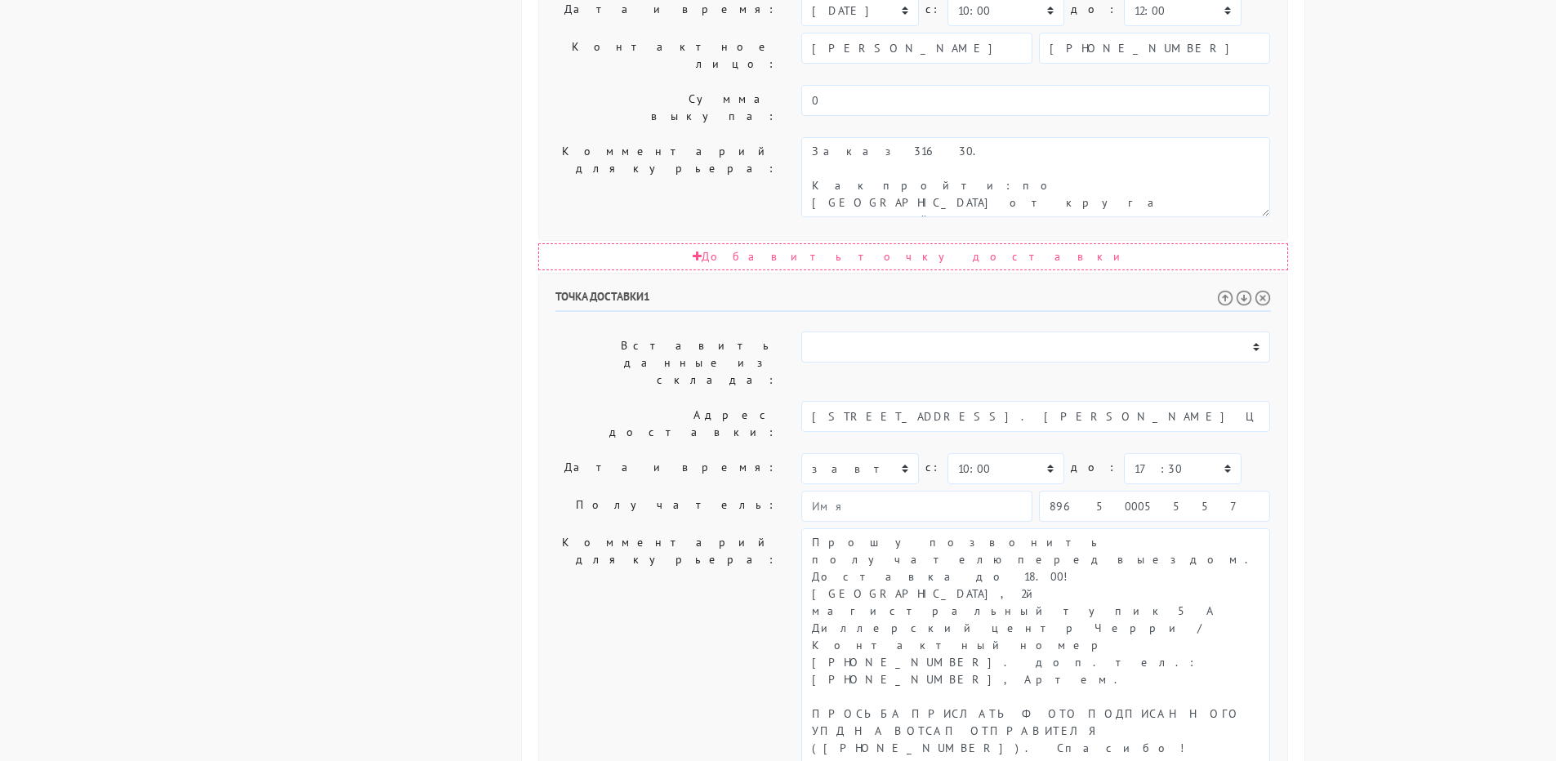
scroll to position [979, 0]
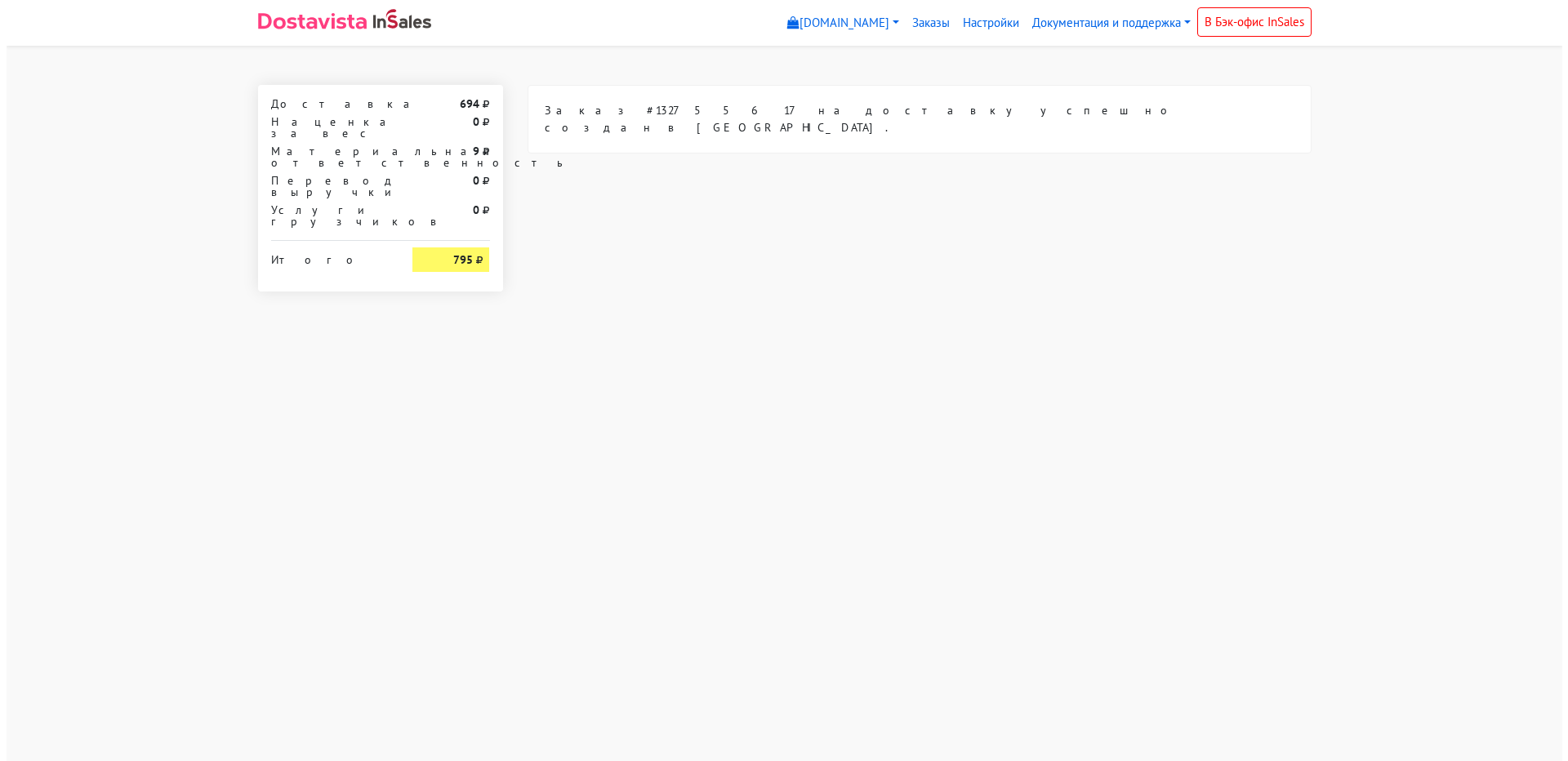
scroll to position [0, 0]
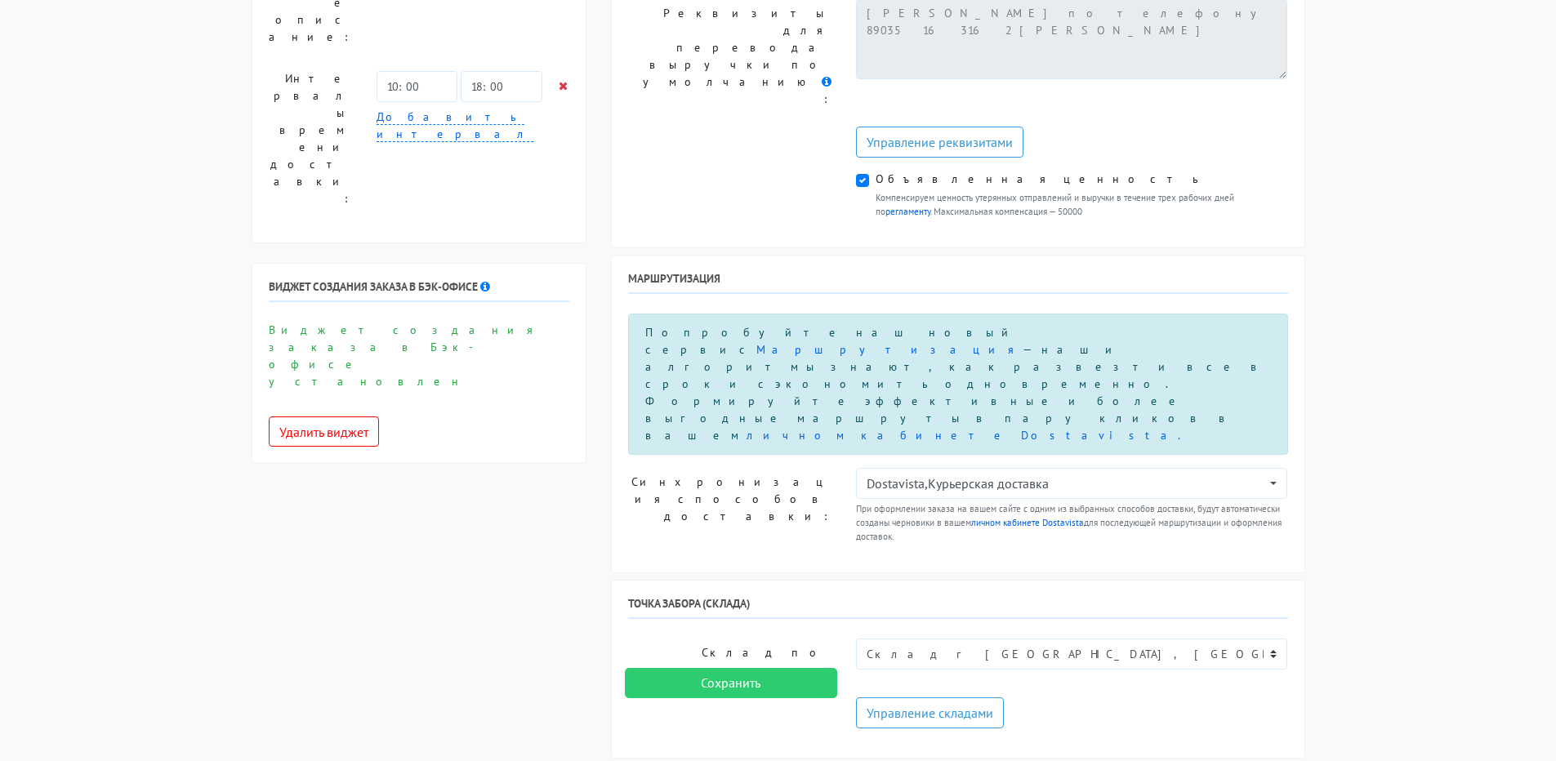
scroll to position [898, 0]
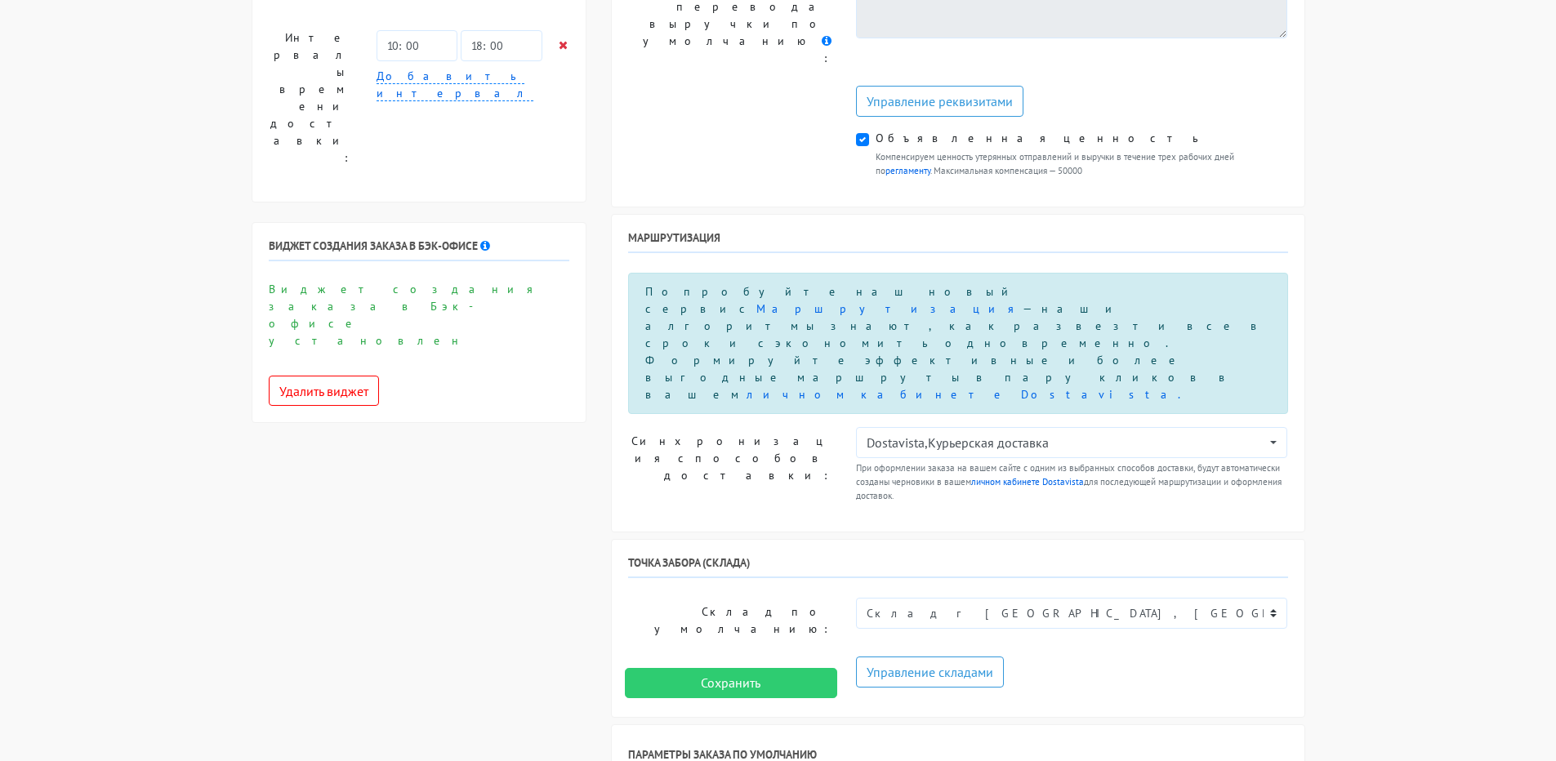
drag, startPoint x: 1195, startPoint y: 534, endPoint x: 1232, endPoint y: 534, distance: 37.6
type textarea "Прошу позвонить получателю перед выездом. Доставка до 18.00! ПРОСЬБА ПРИСЛАТЬ Ф…"
click at [726, 678] on input "Сохранить" at bounding box center [731, 683] width 212 height 31
